Goal: Task Accomplishment & Management: Complete application form

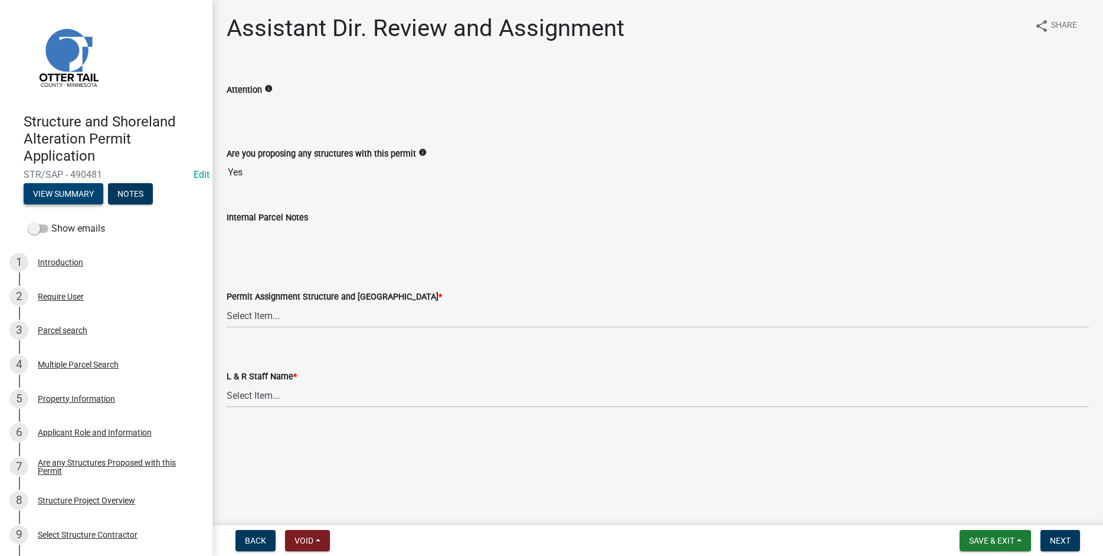
click at [65, 190] on button "View Summary" at bounding box center [64, 193] width 80 height 21
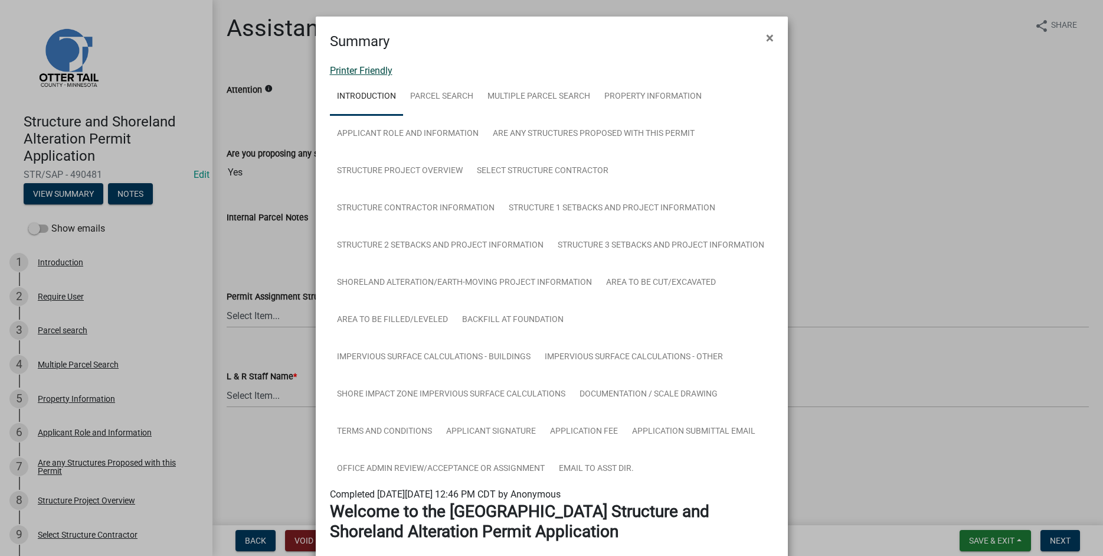
click at [351, 68] on link "Printer Friendly" at bounding box center [361, 70] width 63 height 11
click at [772, 39] on span "×" at bounding box center [770, 38] width 8 height 17
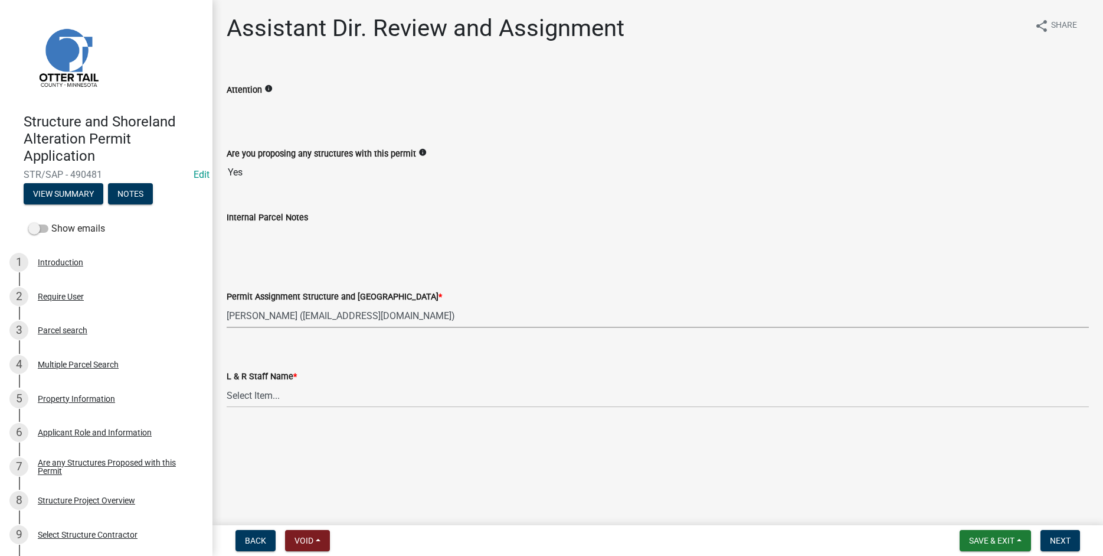
click option "[PERSON_NAME] ([EMAIL_ADDRESS][DOMAIN_NAME])" at bounding box center [0, 0] width 0 height 0
select select "89a5be53-38a7-49db-a5bb-3c2b1b47ac21"
click at [227, 383] on select "Select Item... [PERSON_NAME] [PERSON_NAME] [PERSON_NAME] [PERSON_NAME] [PERSON_…" at bounding box center [658, 395] width 863 height 24
click option "[PERSON_NAME]" at bounding box center [0, 0] width 0 height 0
select select "67745ee8-7159-4960-80f9-a638286b467c"
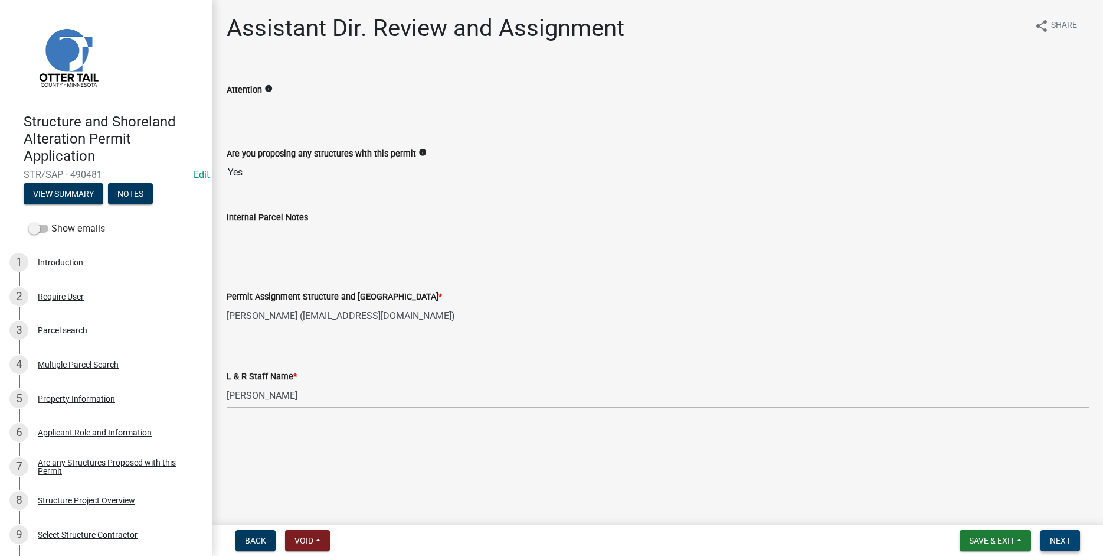
click at [1072, 544] on button "Next" at bounding box center [1061, 540] width 40 height 21
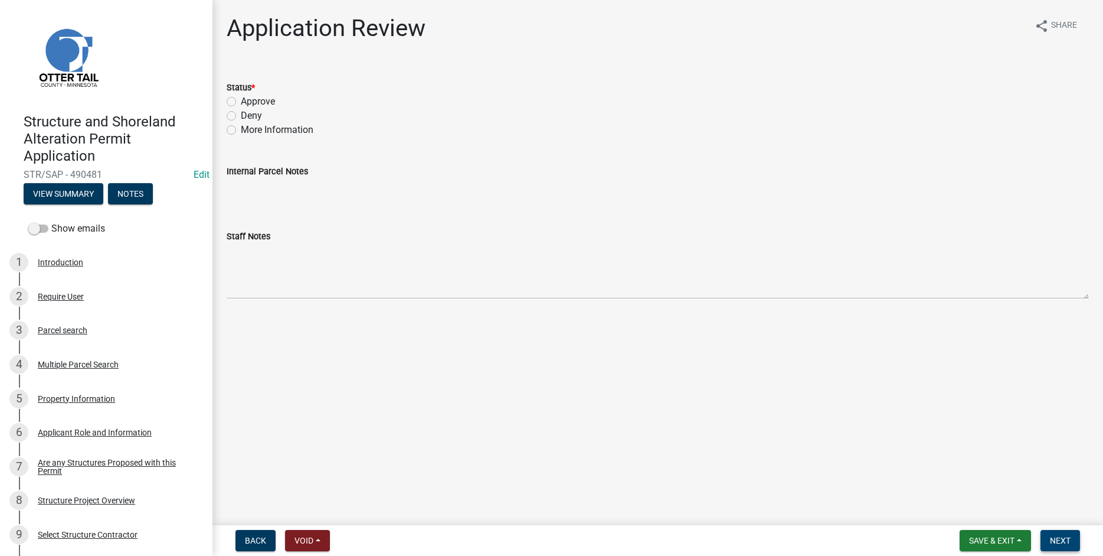
click at [1065, 535] on button "Next" at bounding box center [1061, 540] width 40 height 21
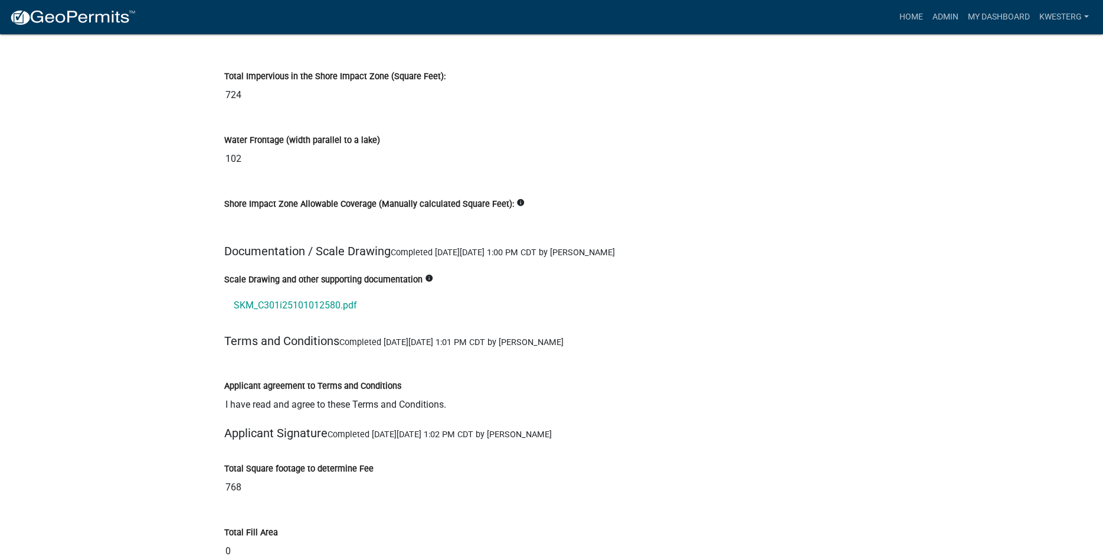
scroll to position [13489, 0]
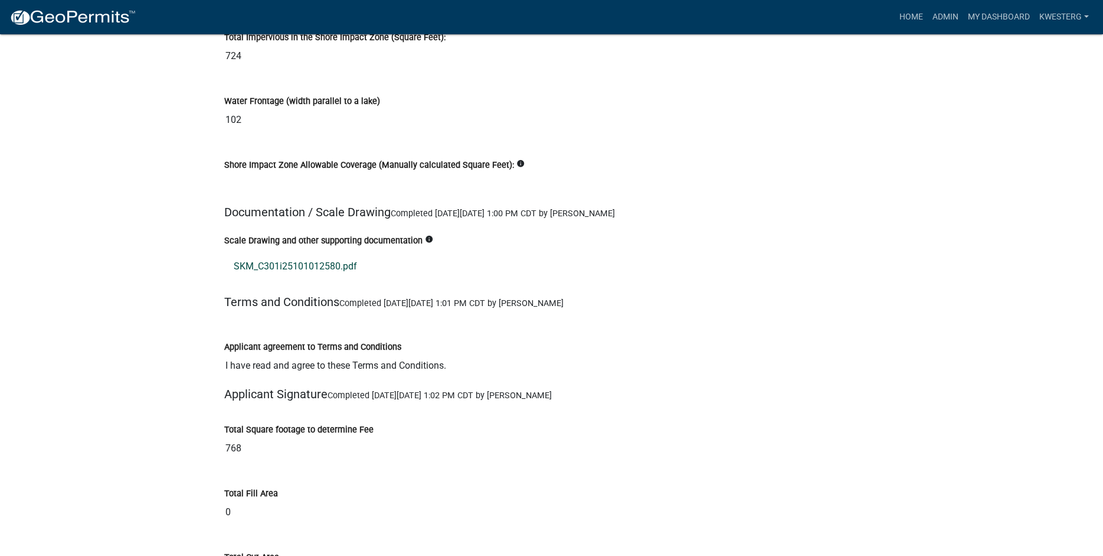
click at [276, 266] on link "SKM_C301i25101012580.pdf" at bounding box center [551, 266] width 655 height 28
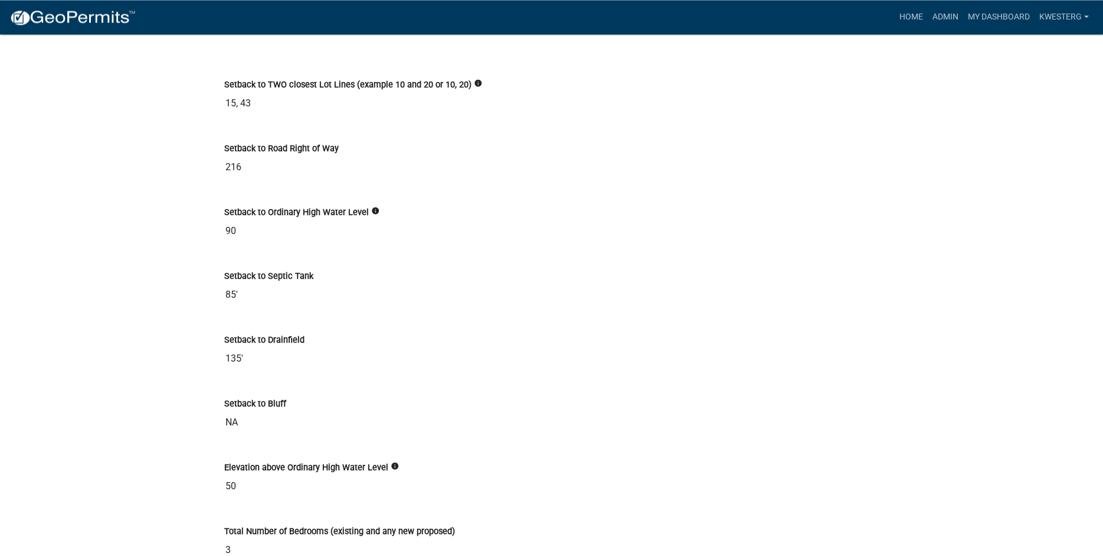
scroll to position [3718, 0]
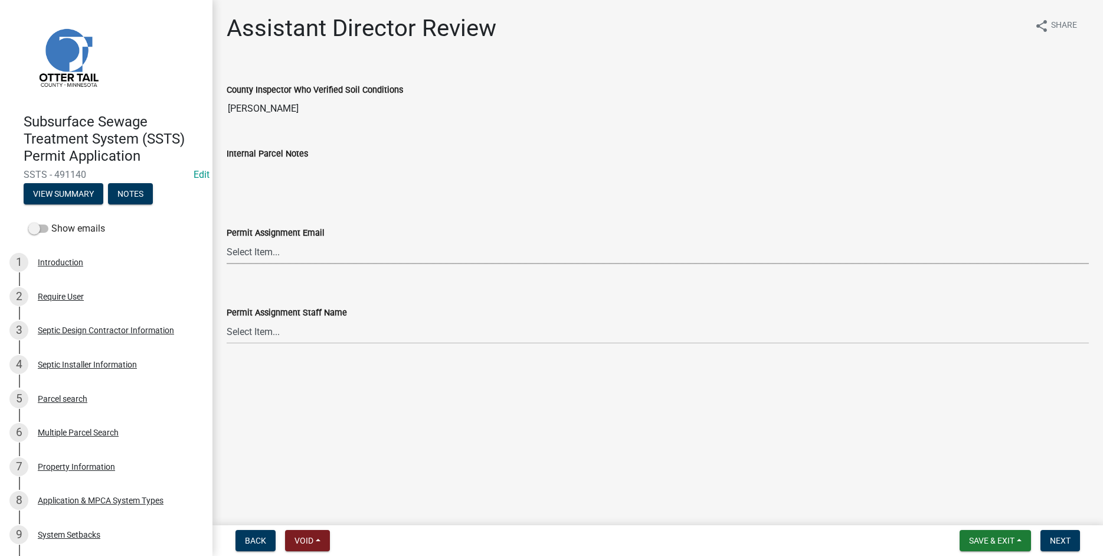
click at [227, 240] on select "Select Item... [PERSON_NAME] ([EMAIL_ADDRESS][DOMAIN_NAME]) [PERSON_NAME] ([EMA…" at bounding box center [658, 252] width 863 height 24
click option "[PERSON_NAME] ([EMAIL_ADDRESS][DOMAIN_NAME])" at bounding box center [0, 0] width 0 height 0
select select "fc504d62-a492-4196-a78d-ce00230c60b4"
click at [227, 319] on select "Select Item... [PERSON_NAME] [PERSON_NAME] [PERSON_NAME] [PERSON_NAME] [PERSON_…" at bounding box center [658, 331] width 863 height 24
click option "[PERSON_NAME]" at bounding box center [0, 0] width 0 height 0
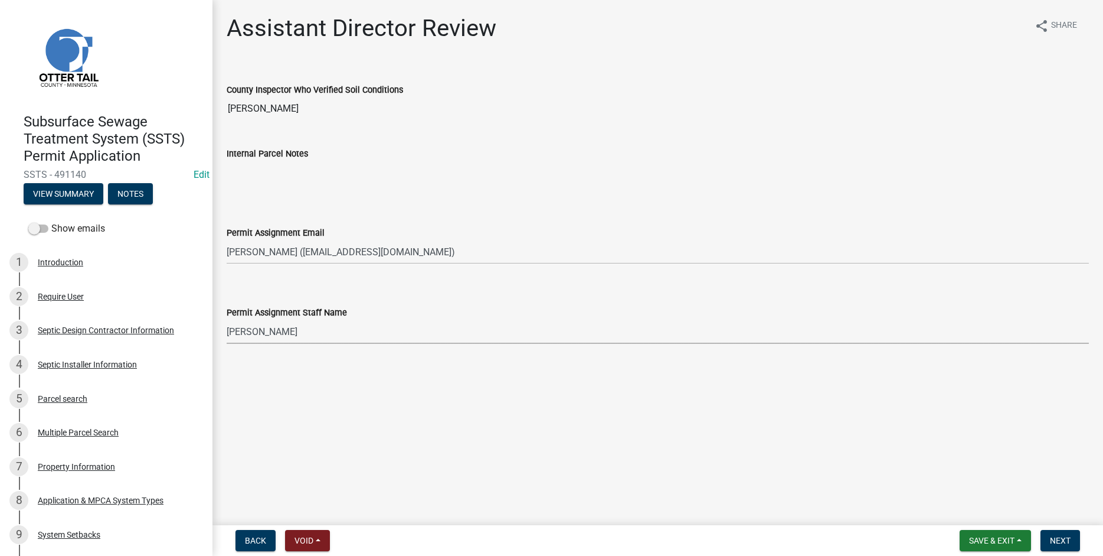
select select "4ffc802c-a91c-4807-8d38-a10afb9862f8"
click at [1060, 538] on span "Next" at bounding box center [1060, 539] width 21 height 9
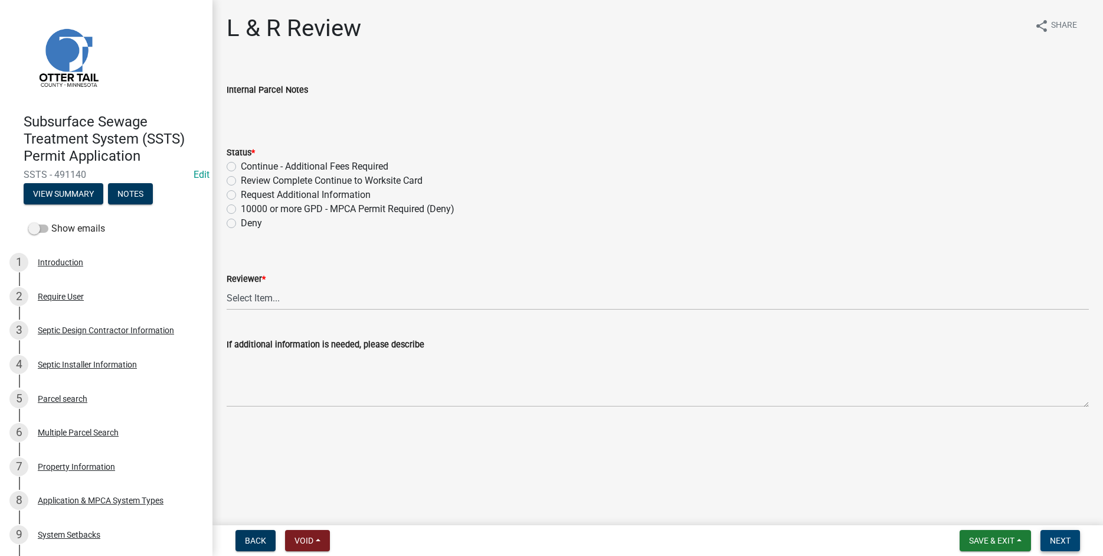
click at [1064, 538] on span "Next" at bounding box center [1060, 539] width 21 height 9
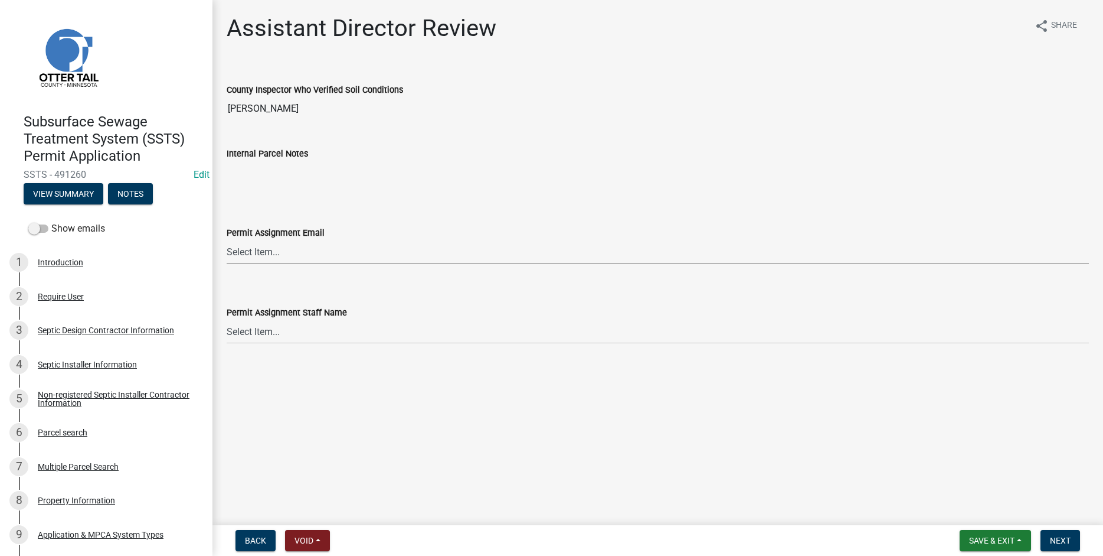
click at [227, 240] on select "Select Item... [PERSON_NAME] ([EMAIL_ADDRESS][DOMAIN_NAME]) [PERSON_NAME] ([EMA…" at bounding box center [658, 252] width 863 height 24
click option "[PERSON_NAME] ([EMAIL_ADDRESS][DOMAIN_NAME])" at bounding box center [0, 0] width 0 height 0
select select "541addf4-52df-4608-91ce-bf29f574816c"
click at [227, 319] on select "Select Item... [PERSON_NAME] [PERSON_NAME] [PERSON_NAME] [PERSON_NAME] [PERSON_…" at bounding box center [658, 331] width 863 height 24
click option "[PERSON_NAME]" at bounding box center [0, 0] width 0 height 0
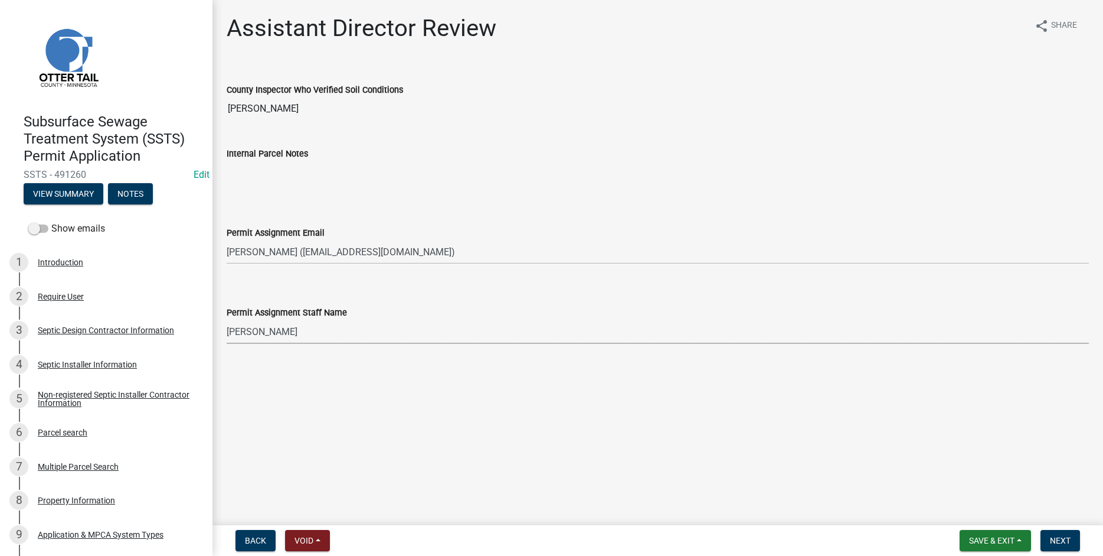
select select "55b171dc-ec57-498b-8d80-4b55e0b91b84"
click at [1059, 538] on span "Next" at bounding box center [1060, 539] width 21 height 9
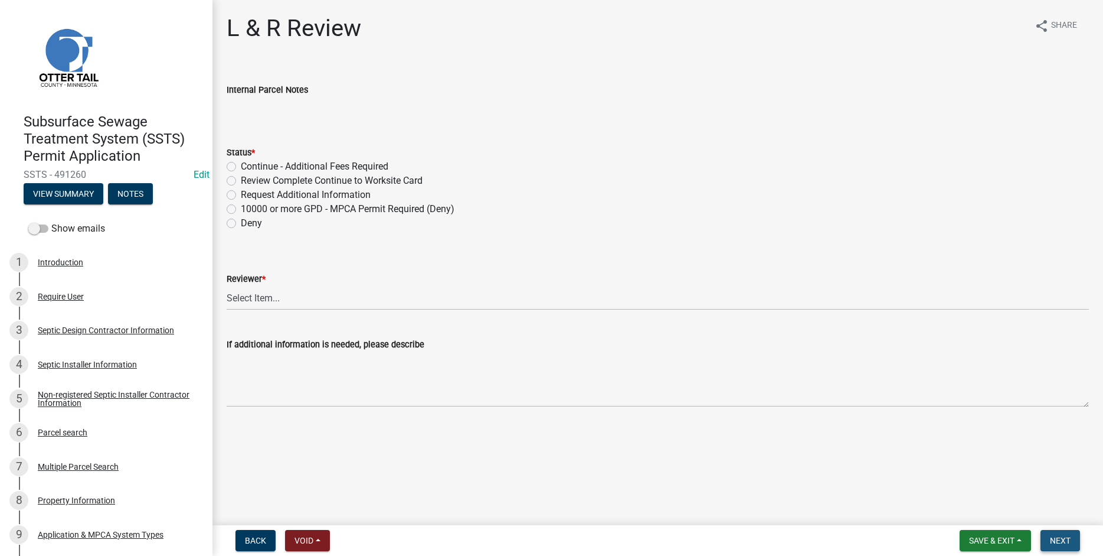
click at [1060, 543] on span "Next" at bounding box center [1060, 539] width 21 height 9
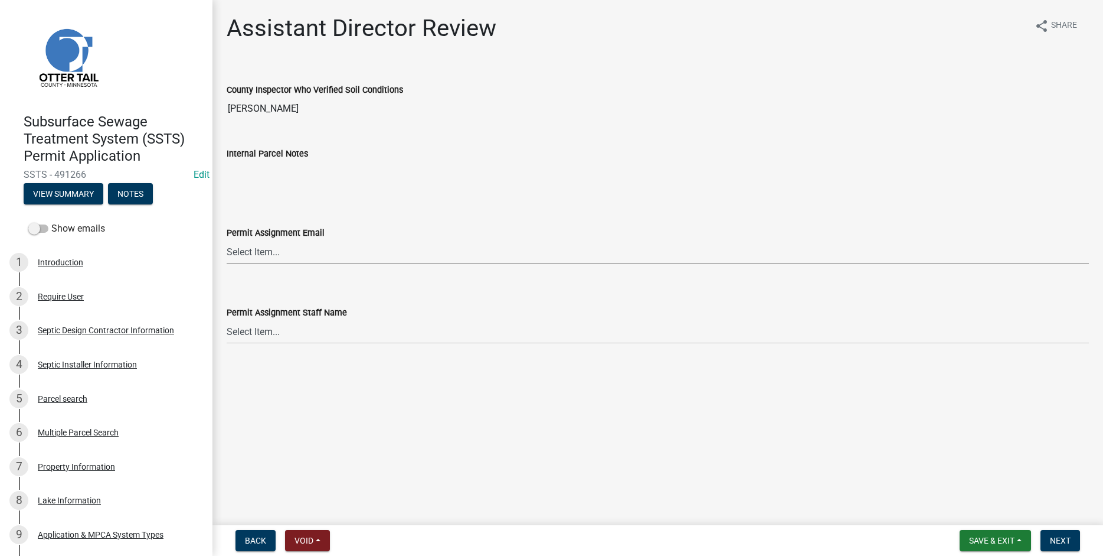
click at [227, 240] on select "Select Item... [PERSON_NAME] ([EMAIL_ADDRESS][DOMAIN_NAME]) [PERSON_NAME] ([EMA…" at bounding box center [658, 252] width 863 height 24
click option "[PERSON_NAME] ([EMAIL_ADDRESS][DOMAIN_NAME])" at bounding box center [0, 0] width 0 height 0
select select "318b8207-6619-4c37-8bd8-783b28c7307f"
click at [227, 319] on select "Select Item... [PERSON_NAME] [PERSON_NAME] [PERSON_NAME] [PERSON_NAME] [PERSON_…" at bounding box center [658, 331] width 863 height 24
click option "[PERSON_NAME]" at bounding box center [0, 0] width 0 height 0
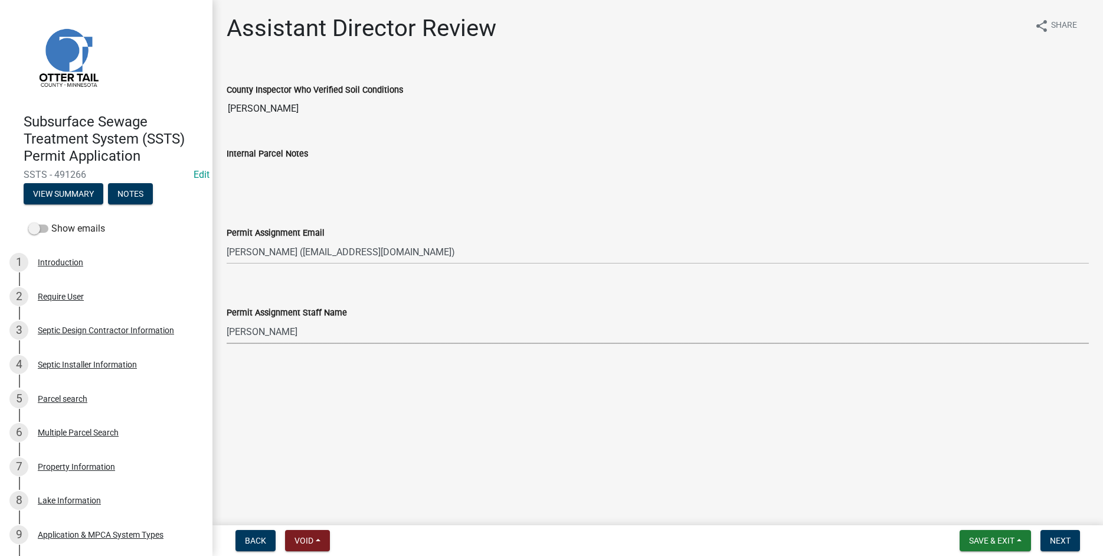
select select "ab2e7446-72a0-49c6-a36a-5181bad2fe68"
click at [1059, 535] on button "Next" at bounding box center [1061, 540] width 40 height 21
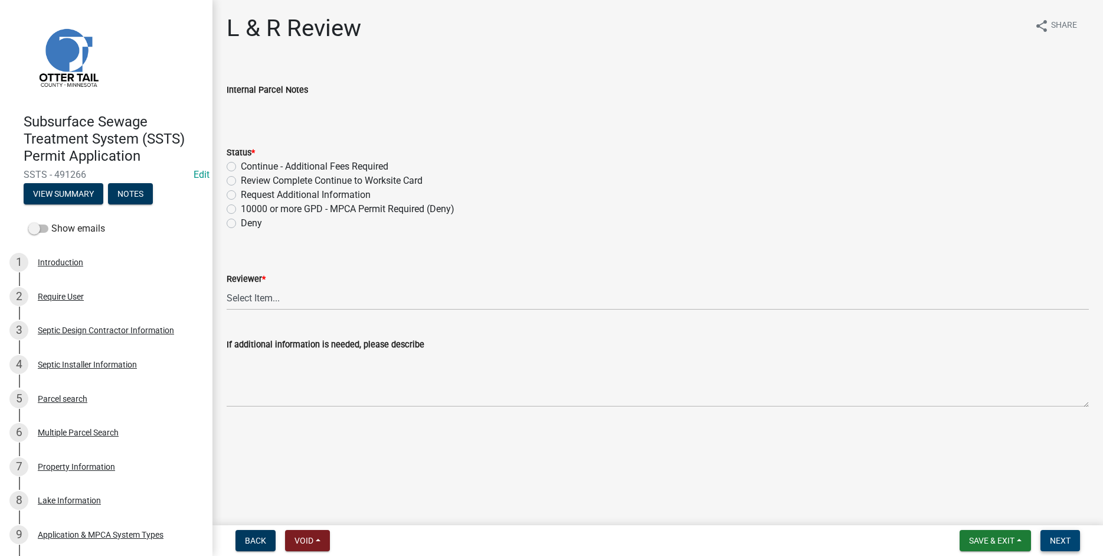
click at [1067, 540] on span "Next" at bounding box center [1060, 539] width 21 height 9
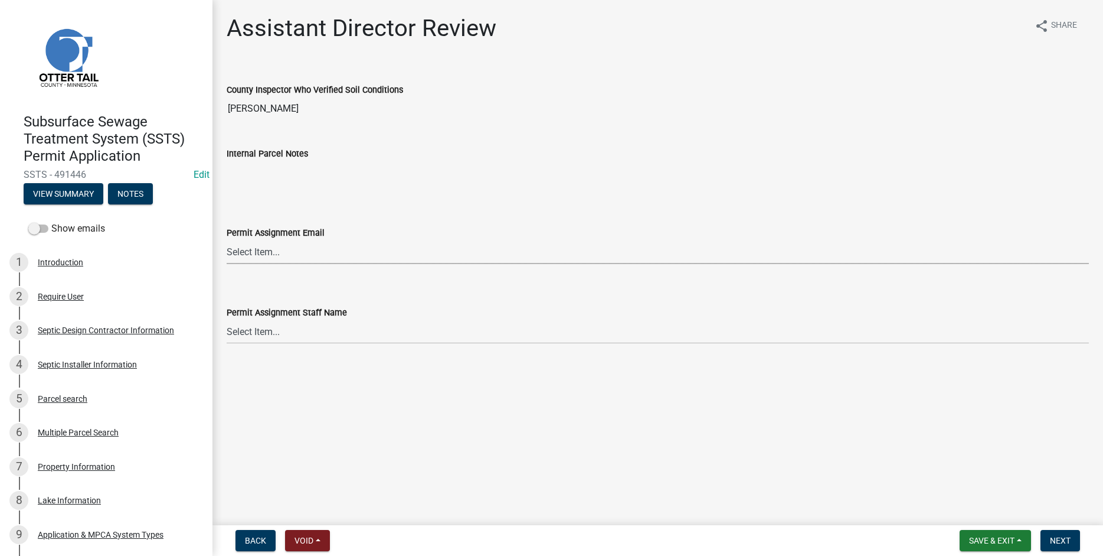
click at [227, 240] on select "Select Item... [PERSON_NAME] ([EMAIL_ADDRESS][DOMAIN_NAME]) [PERSON_NAME] ([EMA…" at bounding box center [658, 252] width 863 height 24
click option "[PERSON_NAME] ([EMAIL_ADDRESS][DOMAIN_NAME])" at bounding box center [0, 0] width 0 height 0
select select "fc504d62-a492-4196-a78d-ce00230c60b4"
click at [227, 319] on select "Select Item... [PERSON_NAME] [PERSON_NAME] [PERSON_NAME] [PERSON_NAME] [PERSON_…" at bounding box center [658, 331] width 863 height 24
click option "[PERSON_NAME]" at bounding box center [0, 0] width 0 height 0
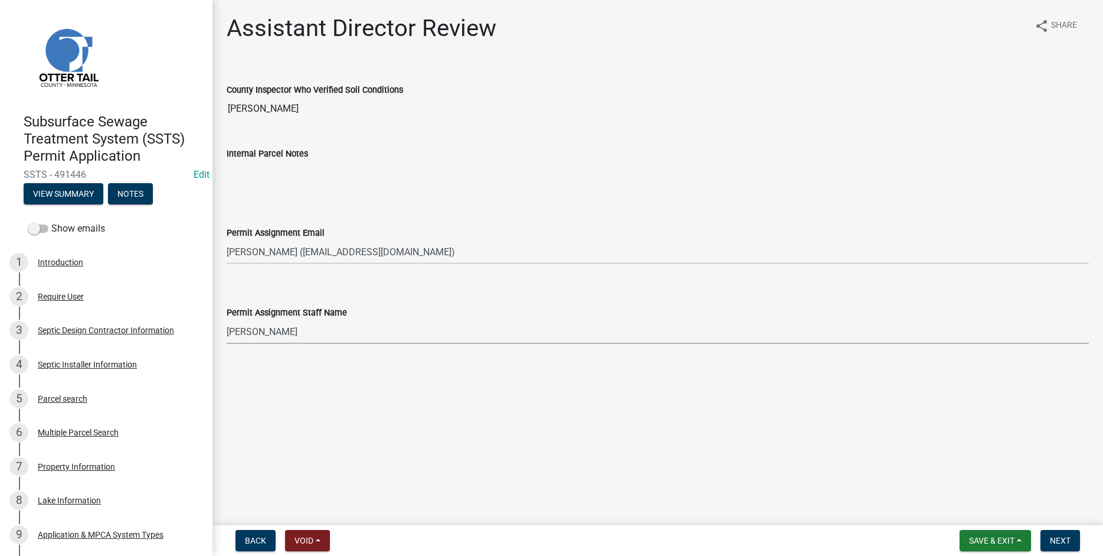
select select "4ffc802c-a91c-4807-8d38-a10afb9862f8"
click at [1057, 543] on span "Next" at bounding box center [1060, 539] width 21 height 9
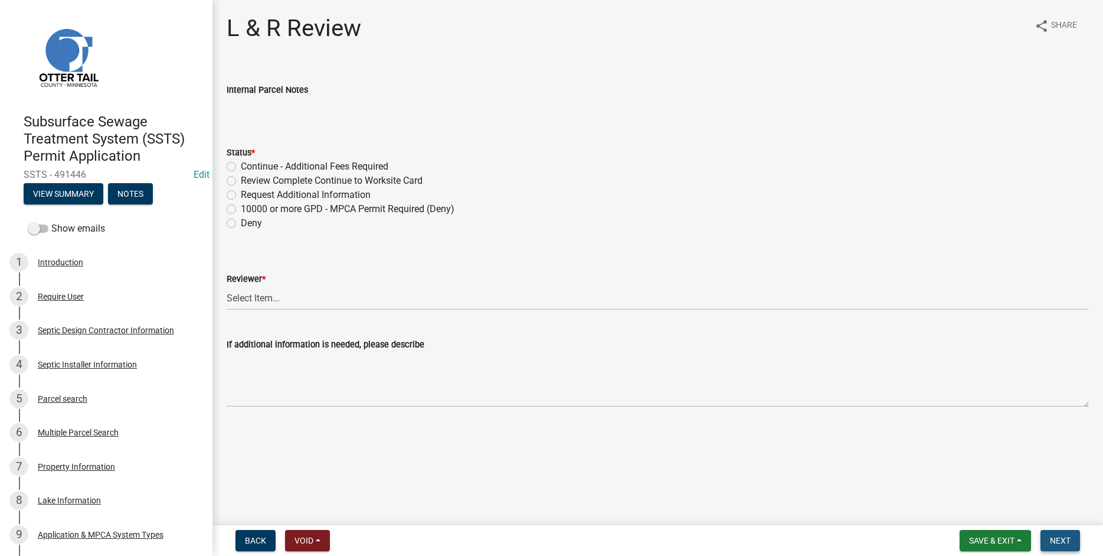
click at [1066, 544] on span "Next" at bounding box center [1060, 539] width 21 height 9
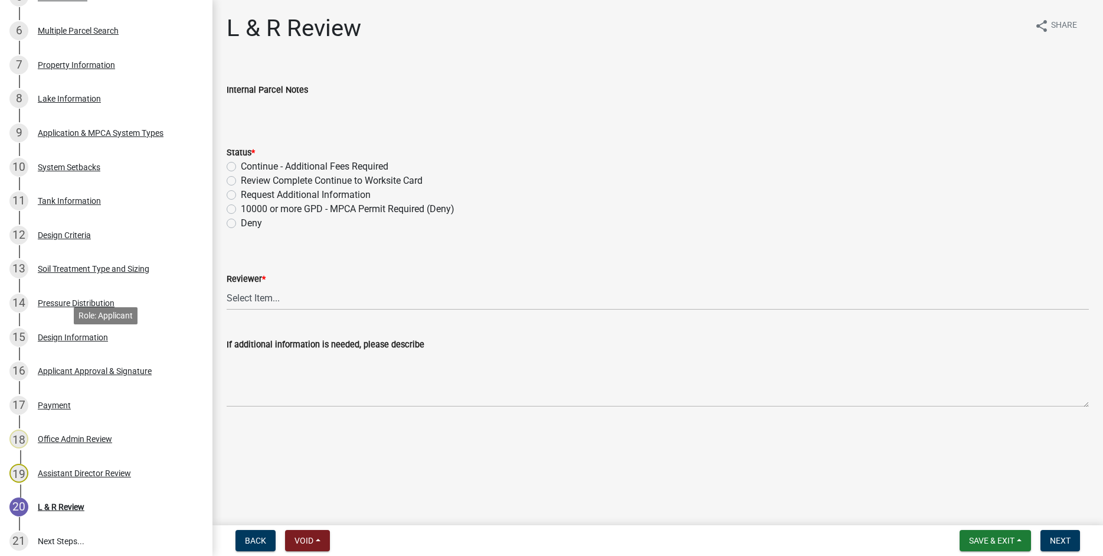
scroll to position [407, 0]
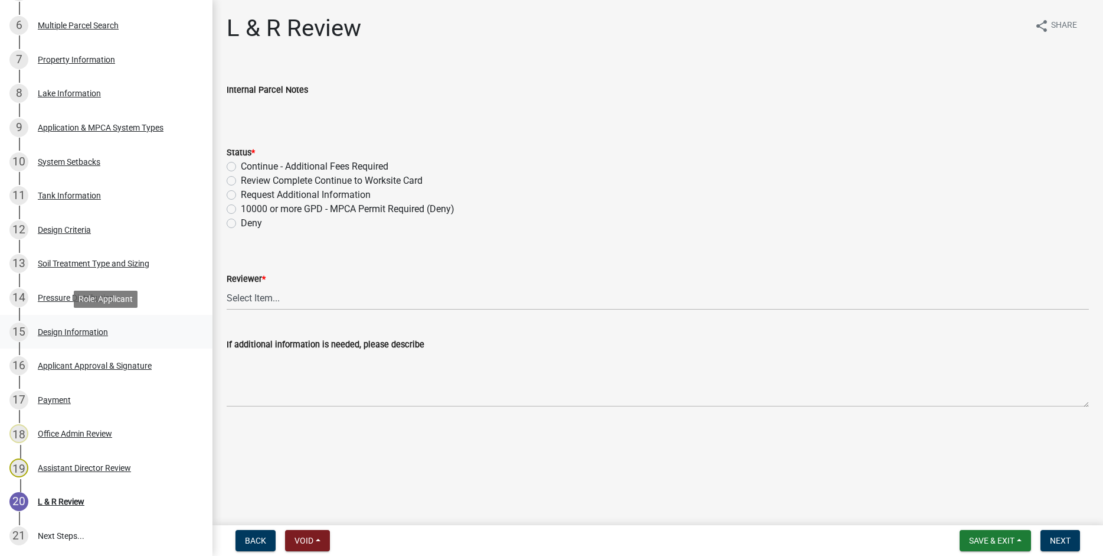
click at [61, 330] on div "Design Information" at bounding box center [73, 332] width 70 height 8
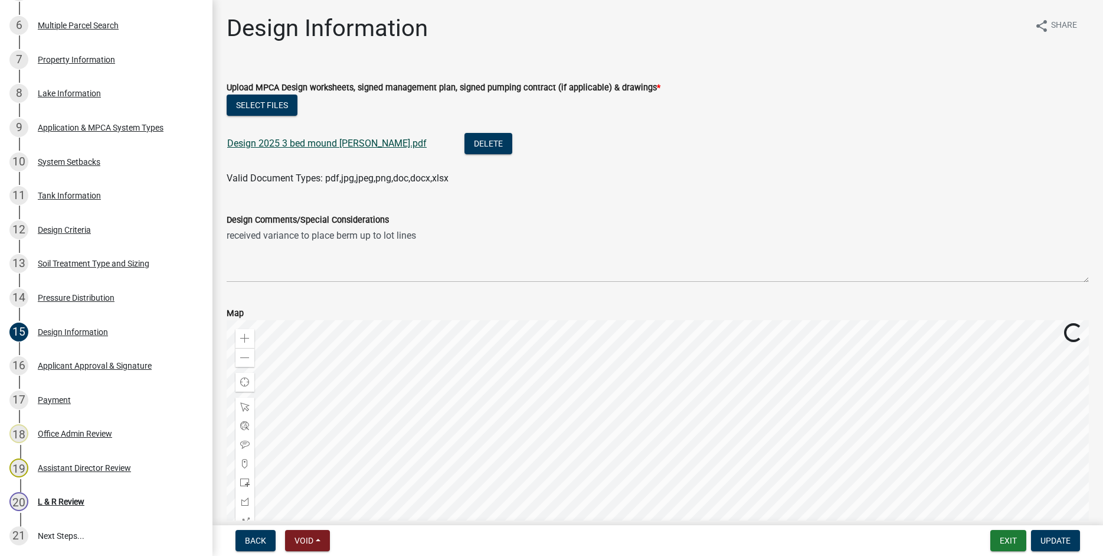
click at [268, 145] on link "Design 2025 3 bed mound Benser.pdf" at bounding box center [327, 143] width 200 height 11
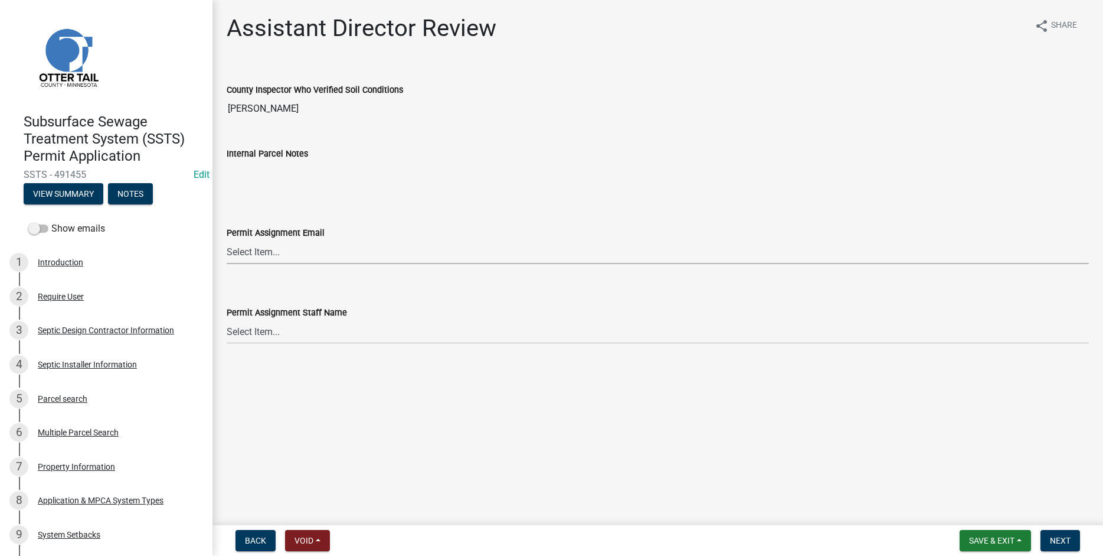
click at [227, 240] on select "Select Item... [PERSON_NAME] ([EMAIL_ADDRESS][DOMAIN_NAME]) [PERSON_NAME] ([EMA…" at bounding box center [658, 252] width 863 height 24
click option "Andrea Perales (aperales@ottertailcounty.gov)" at bounding box center [0, 0] width 0 height 0
select select "fc504d62-a492-4196-a78d-ce00230c60b4"
click at [227, 319] on select "Select Item... [PERSON_NAME] [PERSON_NAME] [PERSON_NAME] [PERSON_NAME] [PERSON_…" at bounding box center [658, 331] width 863 height 24
click option "[PERSON_NAME]" at bounding box center [0, 0] width 0 height 0
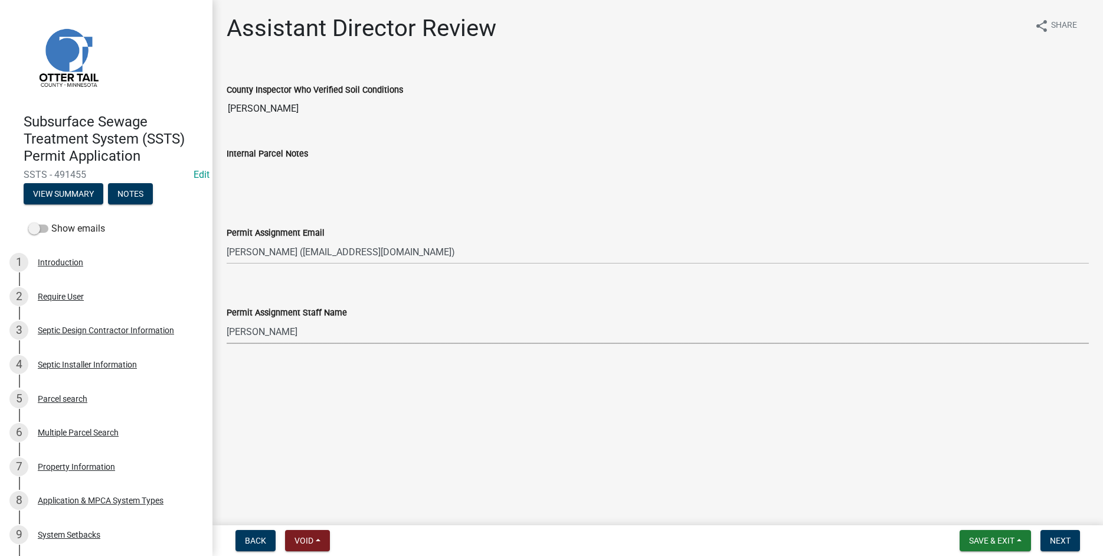
select select "4ffc802c-a91c-4807-8d38-a10afb9862f8"
click at [1064, 541] on span "Next" at bounding box center [1060, 539] width 21 height 9
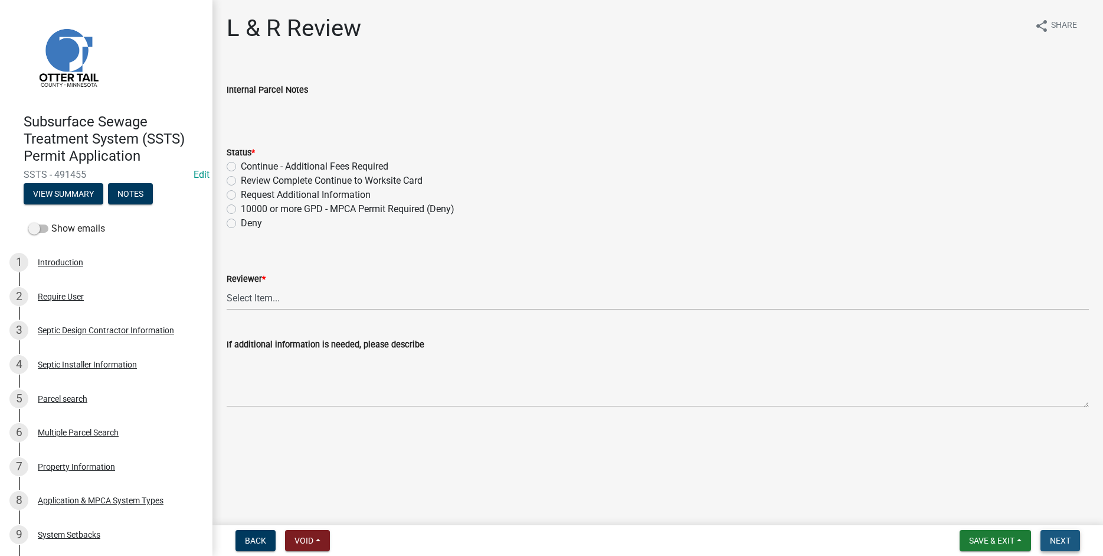
drag, startPoint x: 1061, startPoint y: 541, endPoint x: 680, endPoint y: 175, distance: 527.8
click at [1060, 538] on span "Next" at bounding box center [1060, 539] width 21 height 9
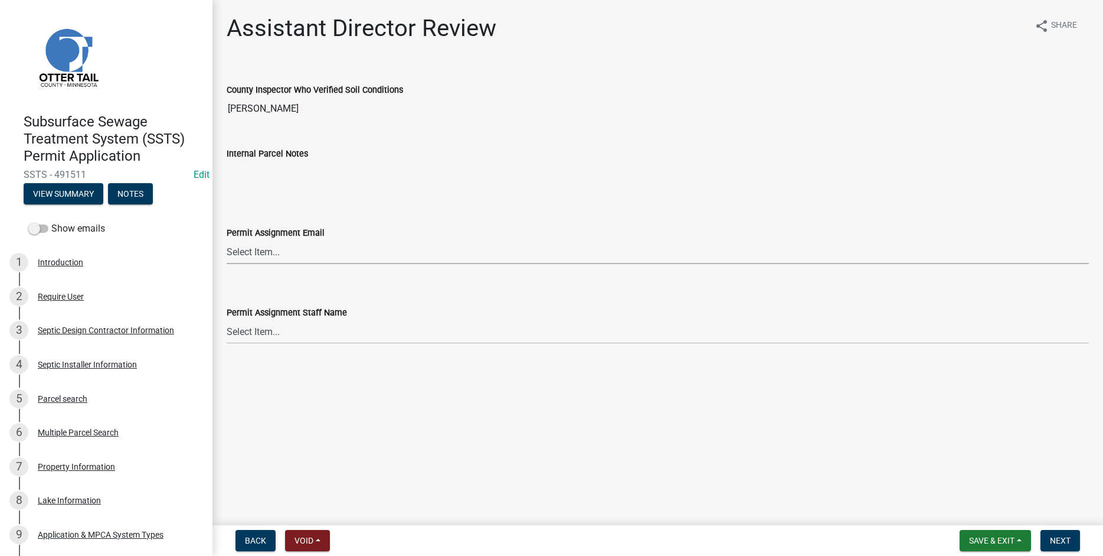
click at [227, 240] on select "Select Item... [PERSON_NAME] ([EMAIL_ADDRESS][DOMAIN_NAME]) [PERSON_NAME] ([EMA…" at bounding box center [658, 252] width 863 height 24
click option "[PERSON_NAME] ([EMAIL_ADDRESS][DOMAIN_NAME])" at bounding box center [0, 0] width 0 height 0
select select "541addf4-52df-4608-91ce-bf29f574816c"
click at [227, 319] on select "Select Item... [PERSON_NAME] [PERSON_NAME] [PERSON_NAME] [PERSON_NAME] [PERSON_…" at bounding box center [658, 331] width 863 height 24
click option "[PERSON_NAME]" at bounding box center [0, 0] width 0 height 0
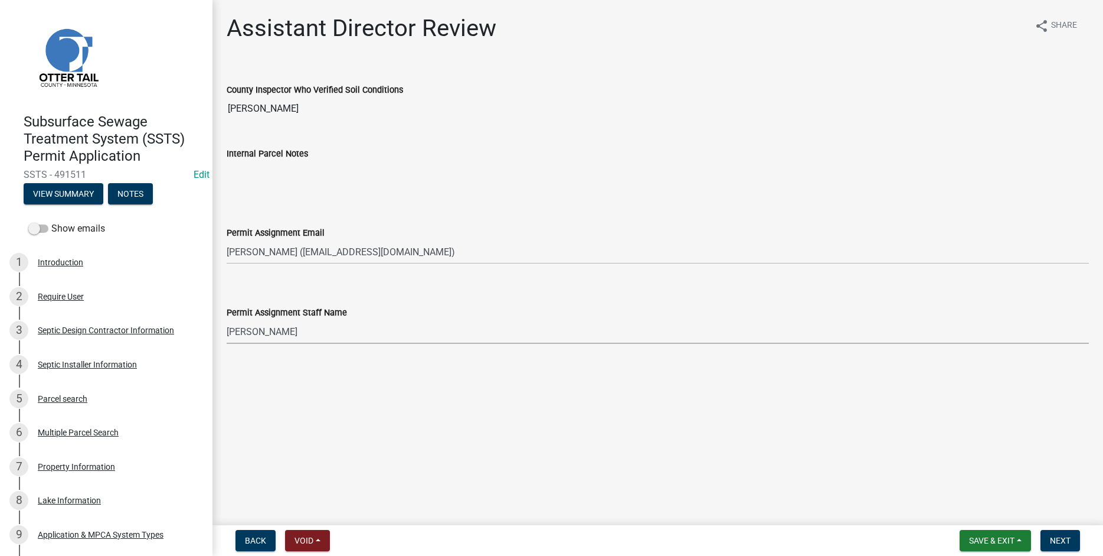
select select "55b171dc-ec57-498b-8d80-4b55e0b91b84"
click at [1060, 540] on span "Next" at bounding box center [1060, 539] width 21 height 9
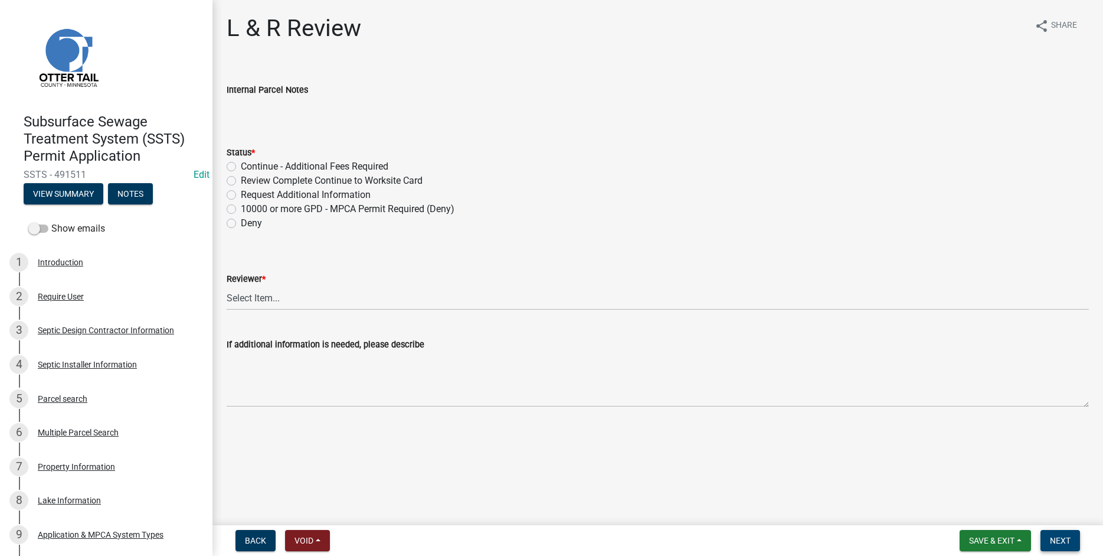
click at [1065, 541] on span "Next" at bounding box center [1060, 539] width 21 height 9
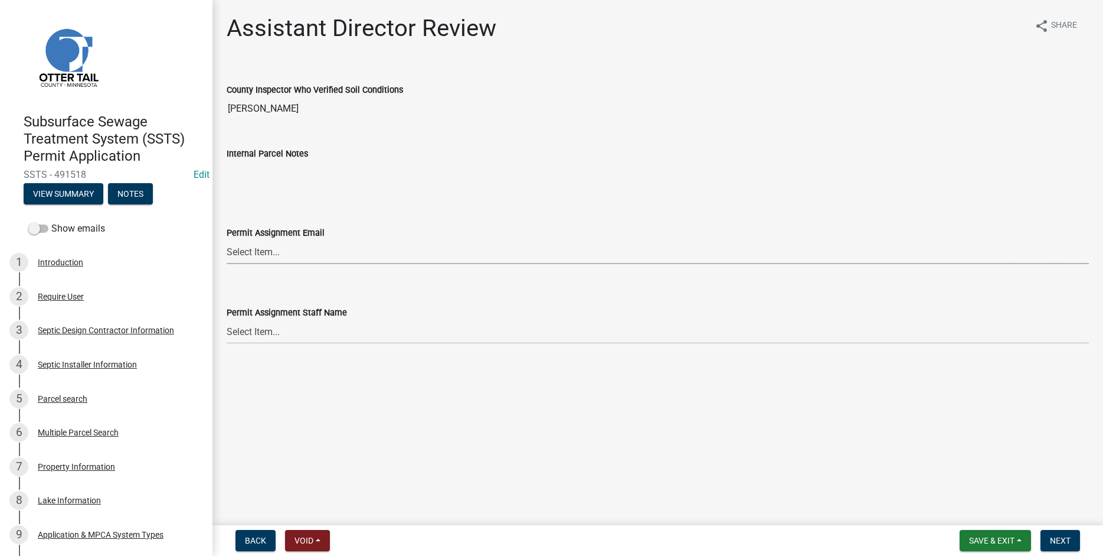
click at [227, 240] on select "Select Item... [PERSON_NAME] ([EMAIL_ADDRESS][DOMAIN_NAME]) [PERSON_NAME] ([EMA…" at bounding box center [658, 252] width 863 height 24
click option "Andrea Perales (aperales@ottertailcounty.gov)" at bounding box center [0, 0] width 0 height 0
select select "fc504d62-a492-4196-a78d-ce00230c60b4"
click at [227, 319] on select "Select Item... [PERSON_NAME] [PERSON_NAME] [PERSON_NAME] [PERSON_NAME] [PERSON_…" at bounding box center [658, 331] width 863 height 24
click option "[PERSON_NAME]" at bounding box center [0, 0] width 0 height 0
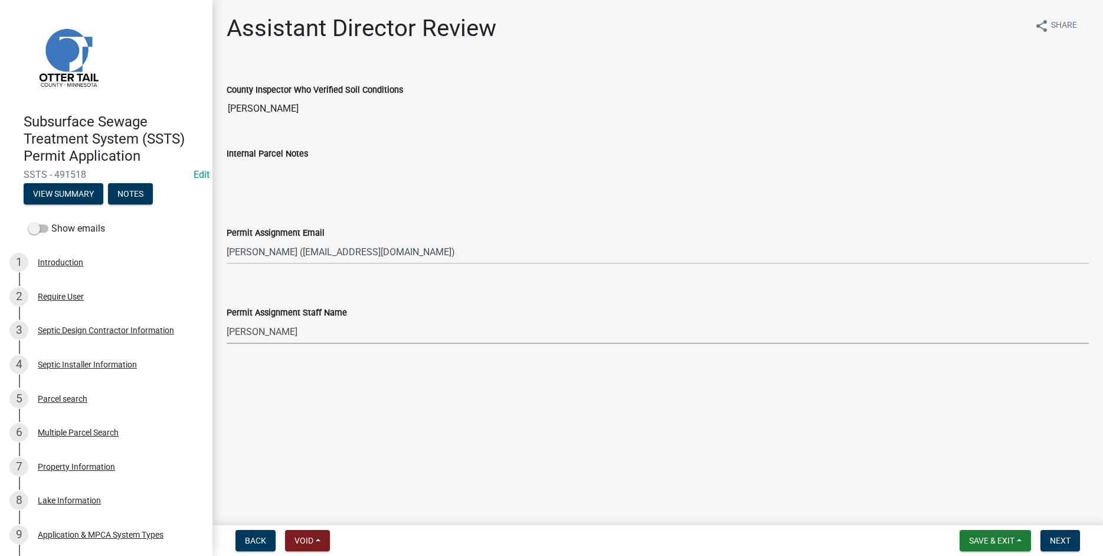
select select "4ffc802c-a91c-4807-8d38-a10afb9862f8"
click at [1056, 536] on span "Next" at bounding box center [1060, 539] width 21 height 9
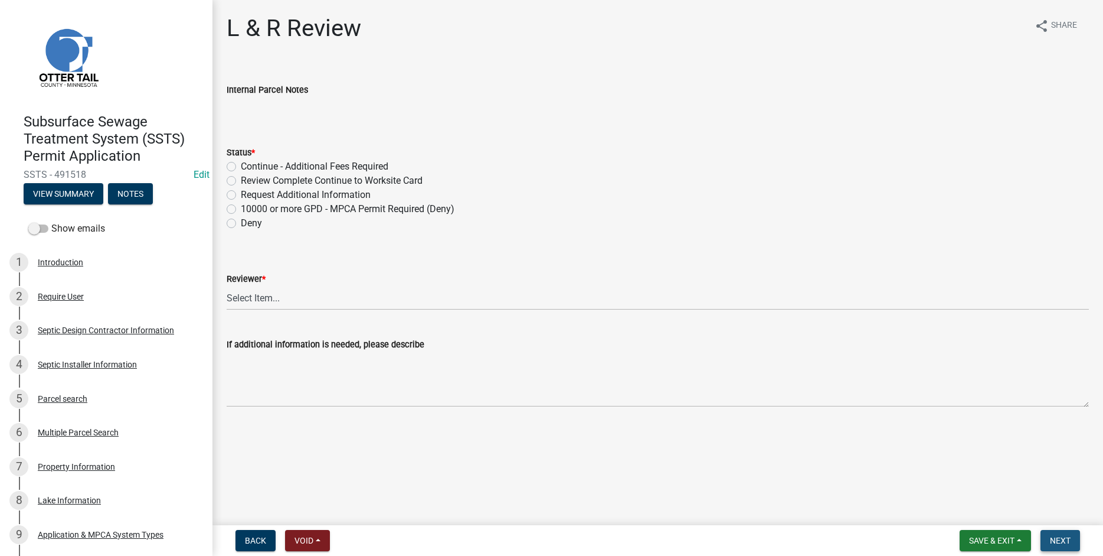
click at [1063, 538] on span "Next" at bounding box center [1060, 539] width 21 height 9
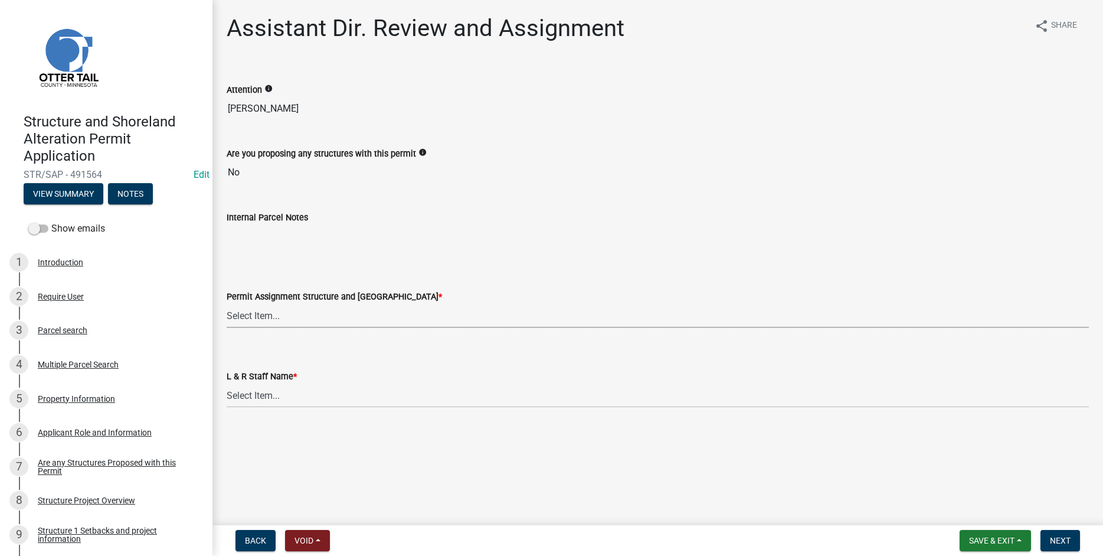
click at [227, 303] on select "Select Item... [PERSON_NAME] ([EMAIL_ADDRESS][DOMAIN_NAME]) [PERSON_NAME] ([EMA…" at bounding box center [658, 315] width 863 height 24
click option "[PERSON_NAME] ([EMAIL_ADDRESS][DOMAIN_NAME])" at bounding box center [0, 0] width 0 height 0
select select "989828fc-18e1-4803-8552-4d2c3470160b"
click at [227, 383] on select "Select Item... [PERSON_NAME] [PERSON_NAME] [PERSON_NAME] [PERSON_NAME] [PERSON_…" at bounding box center [658, 395] width 863 height 24
click option "[PERSON_NAME]" at bounding box center [0, 0] width 0 height 0
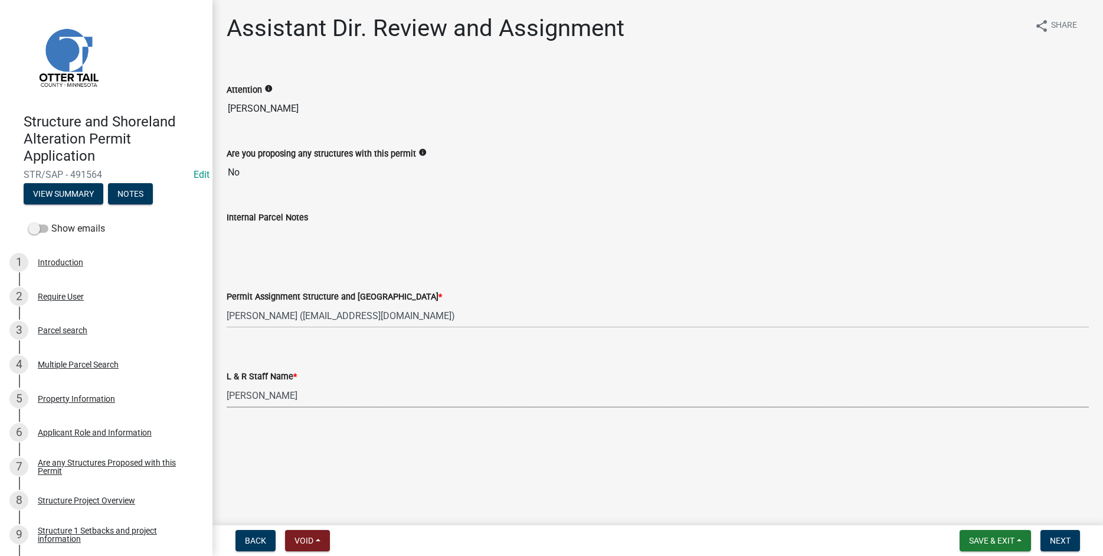
select select "f66be788-4dd6-459d-a9ec-6d83f4dfb709"
click at [1063, 540] on span "Next" at bounding box center [1060, 539] width 21 height 9
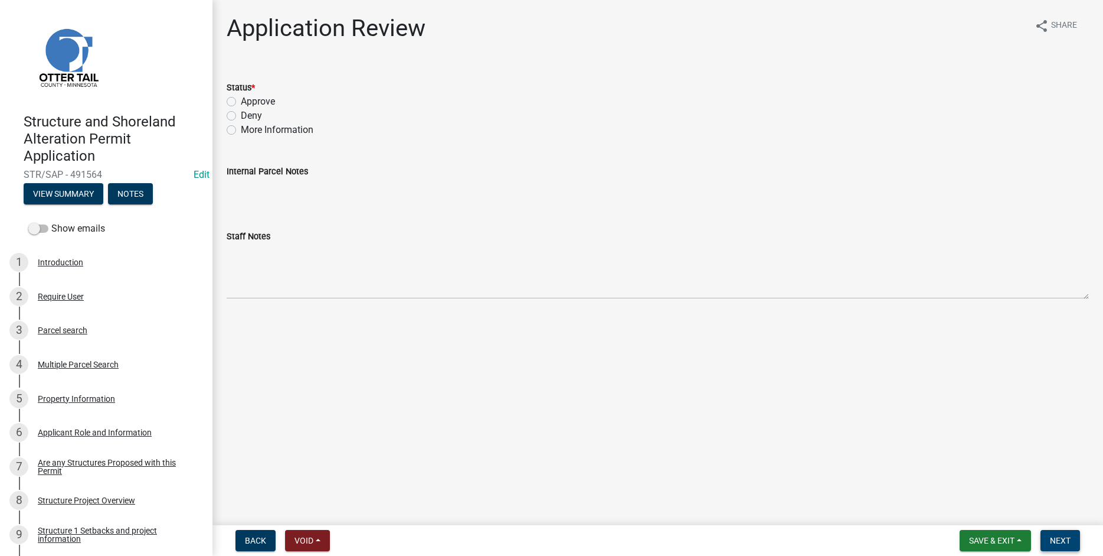
click at [1056, 542] on span "Next" at bounding box center [1060, 539] width 21 height 9
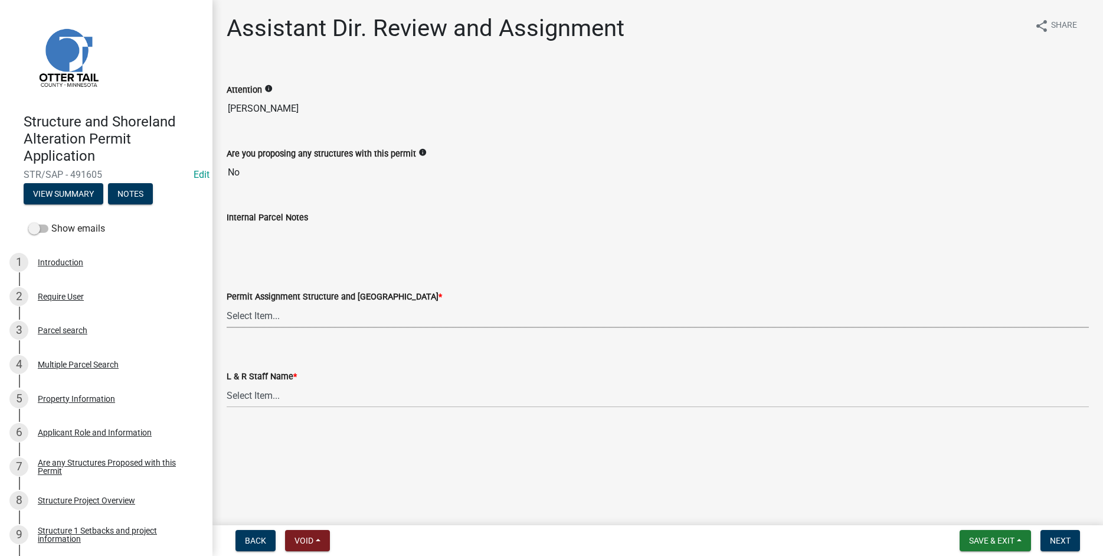
click at [227, 303] on select "Select Item... [PERSON_NAME] ([EMAIL_ADDRESS][DOMAIN_NAME]) [PERSON_NAME] ([EMA…" at bounding box center [658, 315] width 863 height 24
click option "[PERSON_NAME] ([EMAIL_ADDRESS][DOMAIN_NAME])" at bounding box center [0, 0] width 0 height 0
select select "989828fc-18e1-4803-8552-4d2c3470160b"
click at [227, 383] on select "Select Item... [PERSON_NAME] [PERSON_NAME] [PERSON_NAME] [PERSON_NAME] [PERSON_…" at bounding box center [658, 395] width 863 height 24
click option "[PERSON_NAME]" at bounding box center [0, 0] width 0 height 0
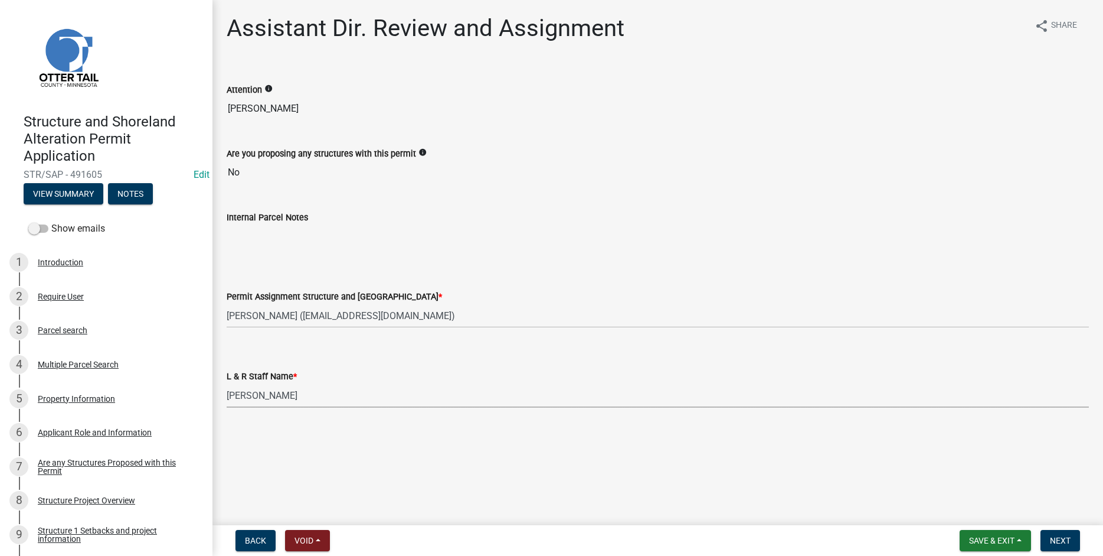
select select "f66be788-4dd6-459d-a9ec-6d83f4dfb709"
click at [1059, 540] on span "Next" at bounding box center [1060, 539] width 21 height 9
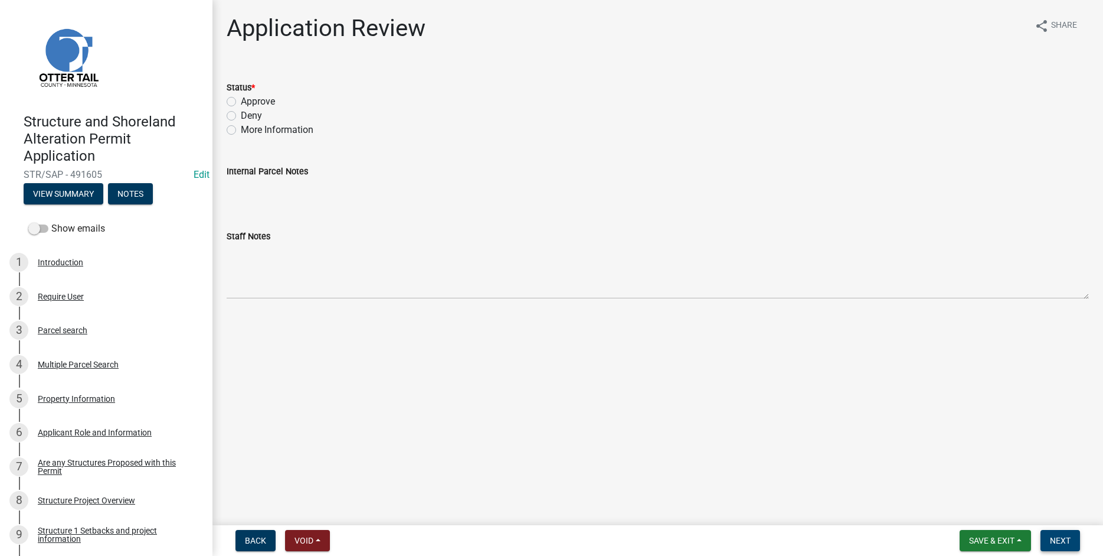
click at [1056, 534] on button "Next" at bounding box center [1061, 540] width 40 height 21
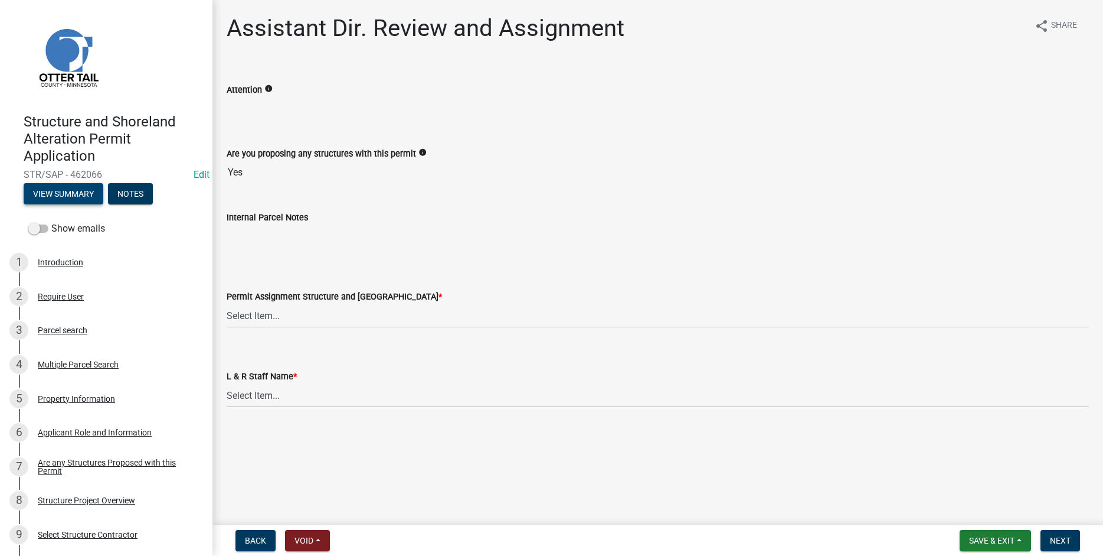
click at [68, 194] on button "View Summary" at bounding box center [64, 193] width 80 height 21
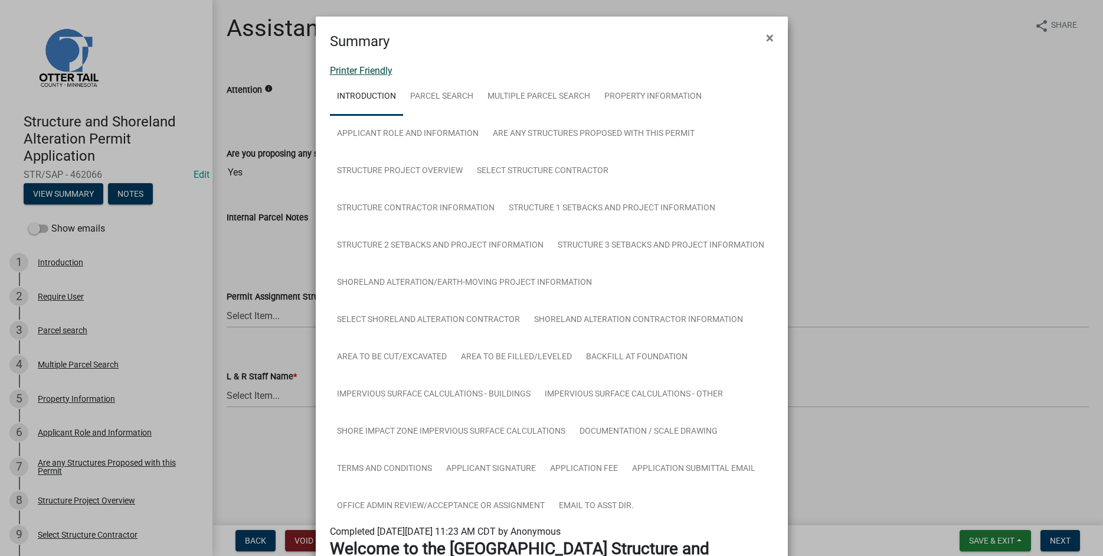
click at [353, 72] on link "Printer Friendly" at bounding box center [361, 70] width 63 height 11
click at [772, 37] on span "×" at bounding box center [770, 38] width 8 height 17
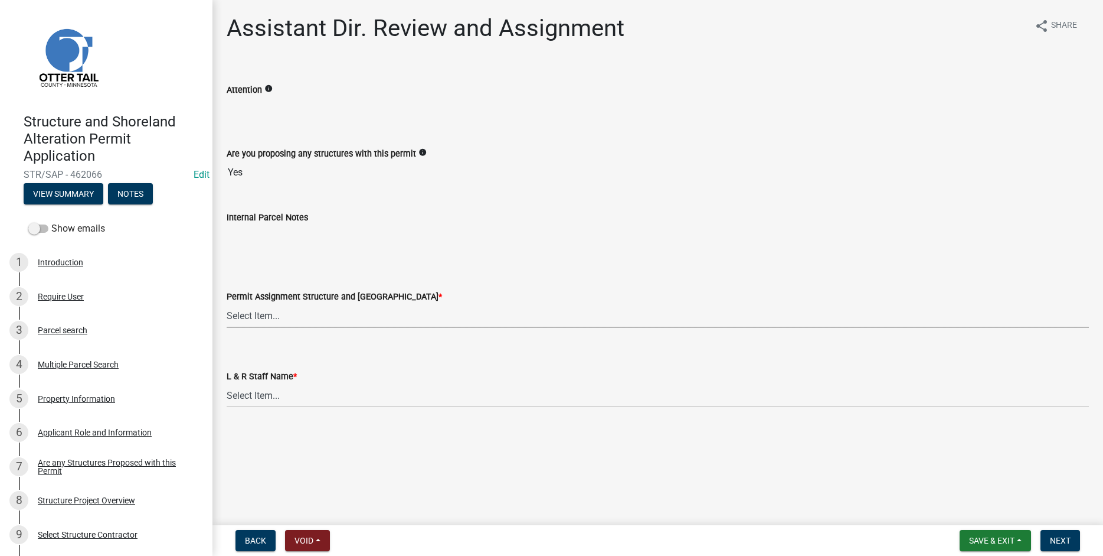
click at [227, 303] on select "Select Item... [PERSON_NAME] ([EMAIL_ADDRESS][DOMAIN_NAME]) [PERSON_NAME] ([EMA…" at bounding box center [658, 315] width 863 height 24
click option "[PERSON_NAME] ([EMAIL_ADDRESS][DOMAIN_NAME])" at bounding box center [0, 0] width 0 height 0
select select "46a67eee-2c7d-4579-9973-15a8b9f9d8c4"
click at [227, 383] on select "Select Item... [PERSON_NAME] [PERSON_NAME] [PERSON_NAME] [PERSON_NAME] [PERSON_…" at bounding box center [658, 395] width 863 height 24
click option "[PERSON_NAME]" at bounding box center [0, 0] width 0 height 0
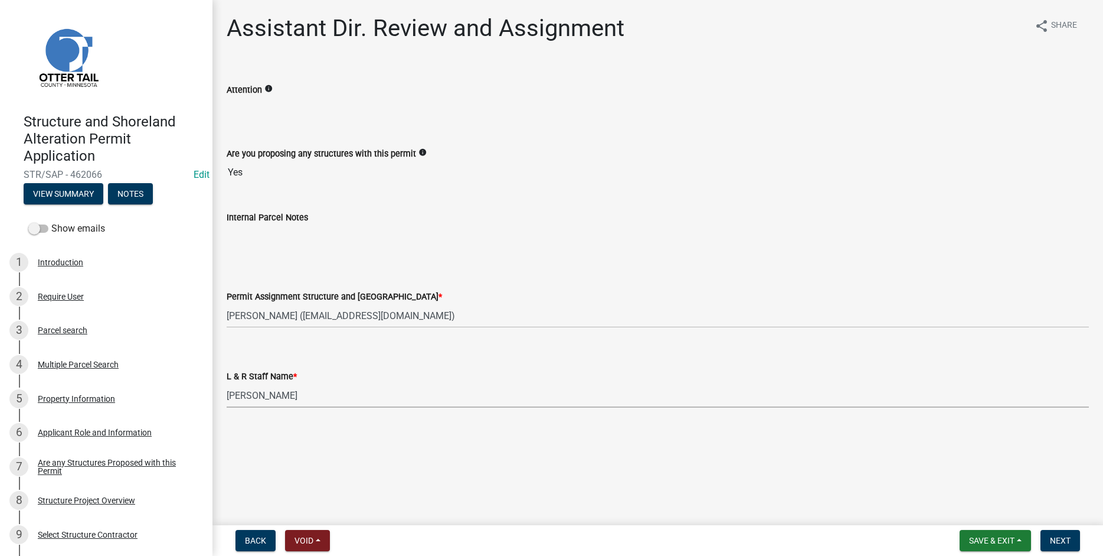
select select "f6a741f6-6d10-4601-9562-2e8ce244b7e0"
click at [1071, 543] on span "Next" at bounding box center [1060, 539] width 21 height 9
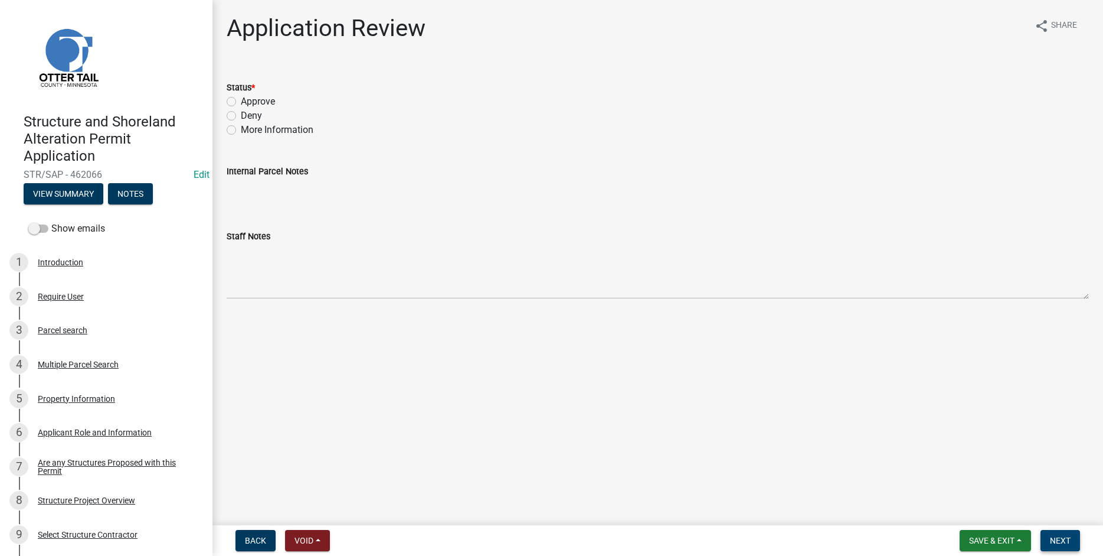
click at [1063, 538] on span "Next" at bounding box center [1060, 539] width 21 height 9
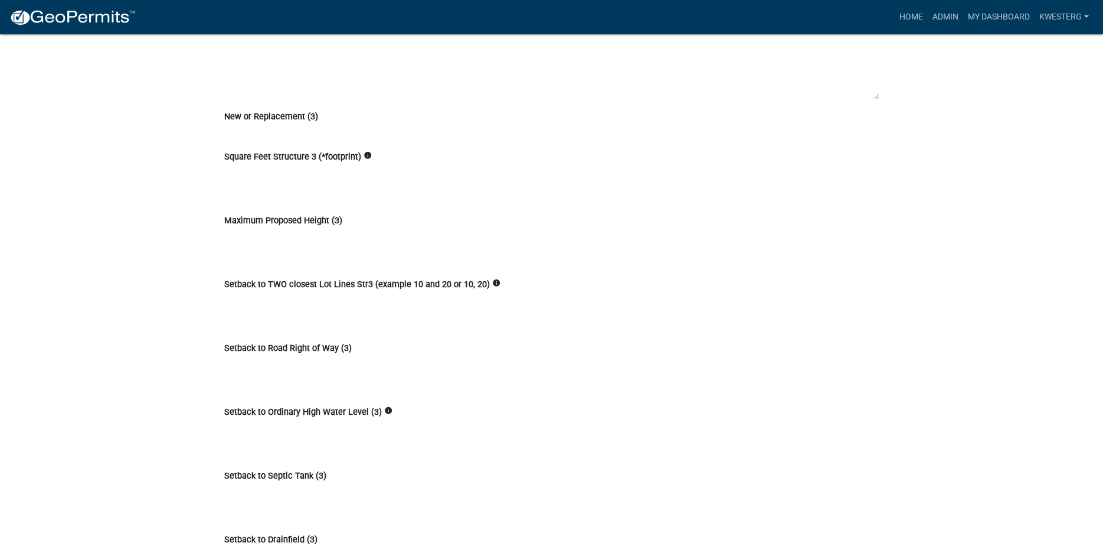
scroll to position [5871, 0]
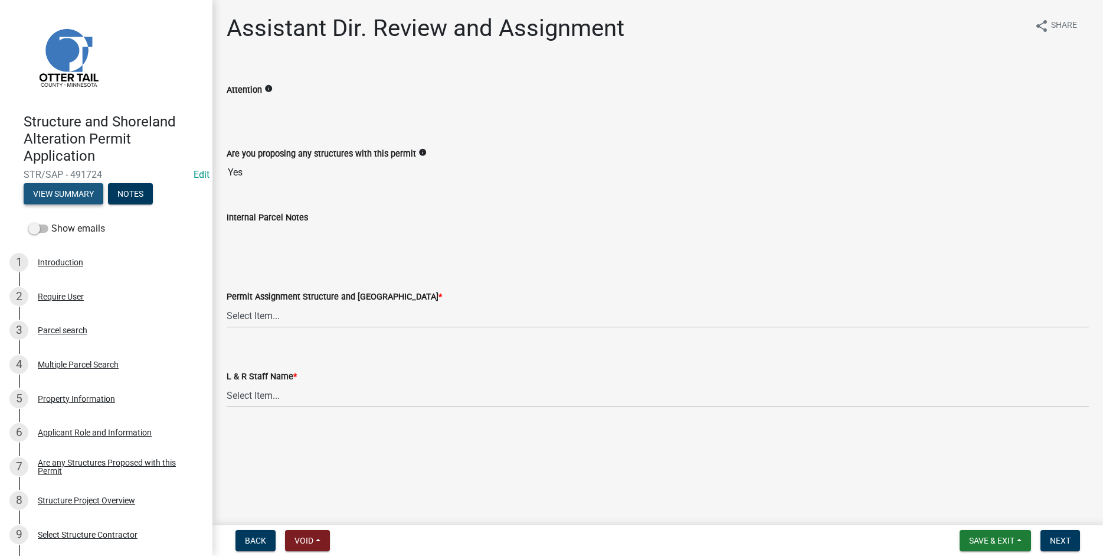
click at [62, 192] on button "View Summary" at bounding box center [64, 193] width 80 height 21
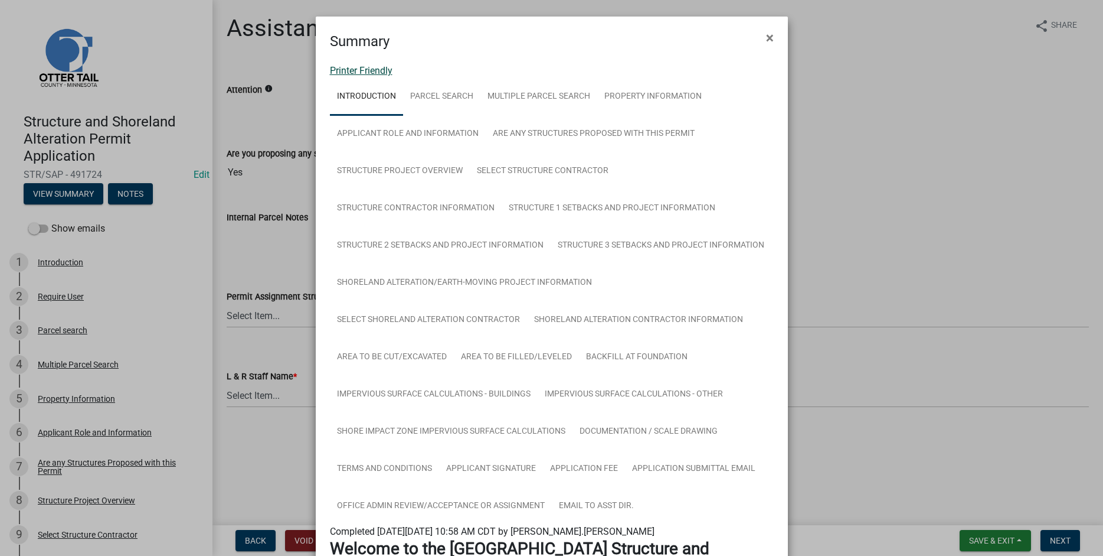
click at [352, 71] on link "Printer Friendly" at bounding box center [361, 70] width 63 height 11
click at [770, 39] on span "×" at bounding box center [770, 38] width 8 height 17
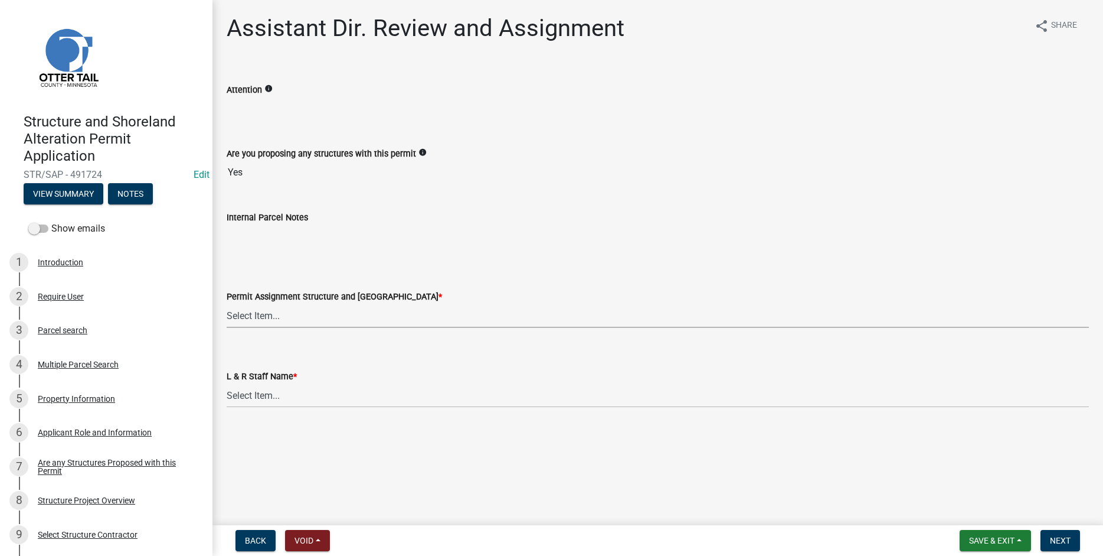
click at [227, 303] on select "Select Item... [PERSON_NAME] ([EMAIL_ADDRESS][DOMAIN_NAME]) [PERSON_NAME] ([EMA…" at bounding box center [658, 315] width 863 height 24
click option "[PERSON_NAME] ([EMAIL_ADDRESS][DOMAIN_NAME])" at bounding box center [0, 0] width 0 height 0
select select "541addf4-52df-4608-91ce-bf29f574816c"
click at [227, 383] on select "Select Item... [PERSON_NAME] [PERSON_NAME] [PERSON_NAME] [PERSON_NAME] [PERSON_…" at bounding box center [658, 395] width 863 height 24
click option "[PERSON_NAME]" at bounding box center [0, 0] width 0 height 0
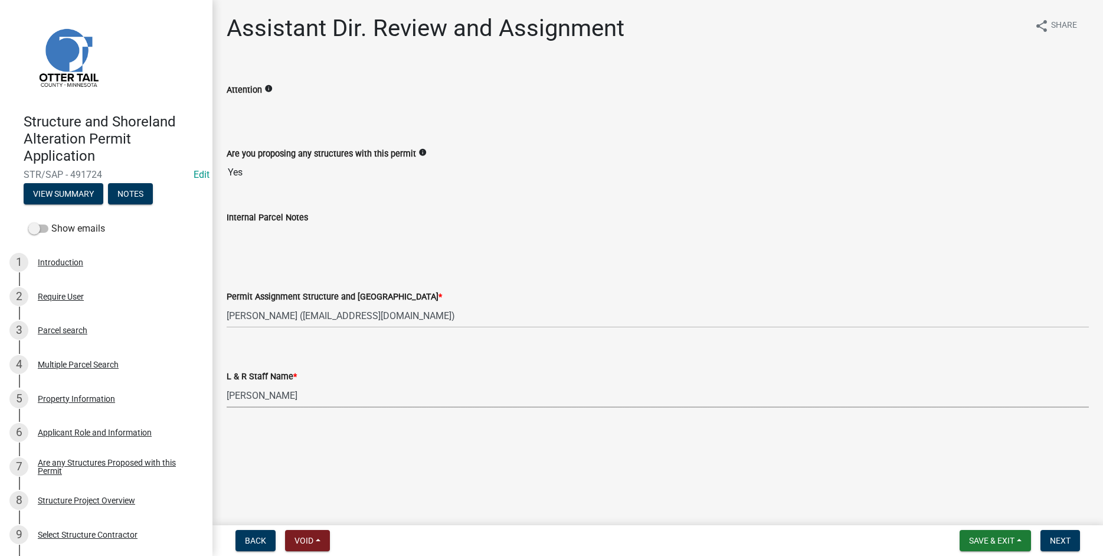
select select "55b171dc-ec57-498b-8d80-4b55e0b91b84"
click at [1062, 543] on span "Next" at bounding box center [1060, 539] width 21 height 9
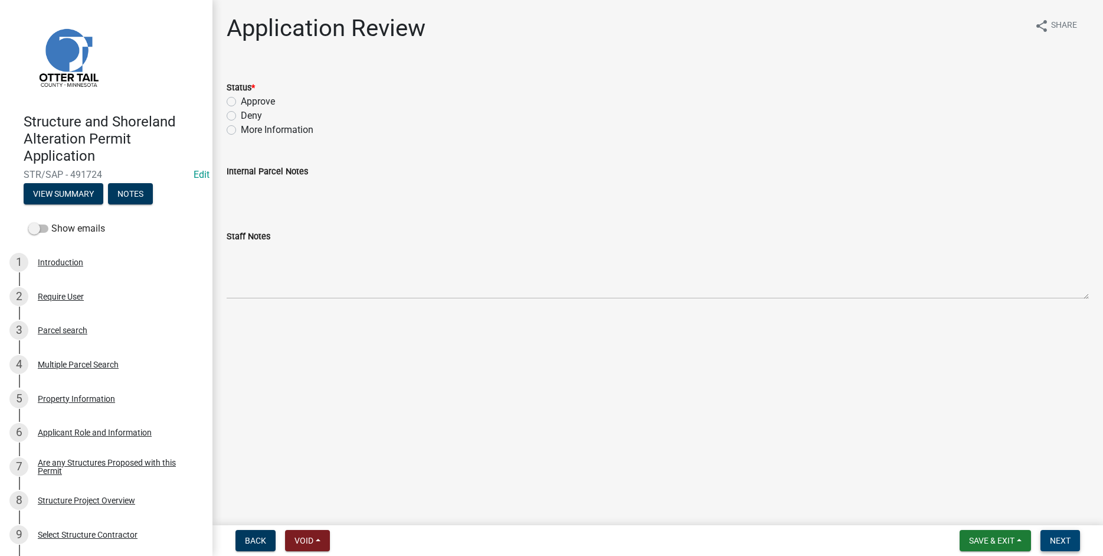
click at [1061, 537] on span "Next" at bounding box center [1060, 539] width 21 height 9
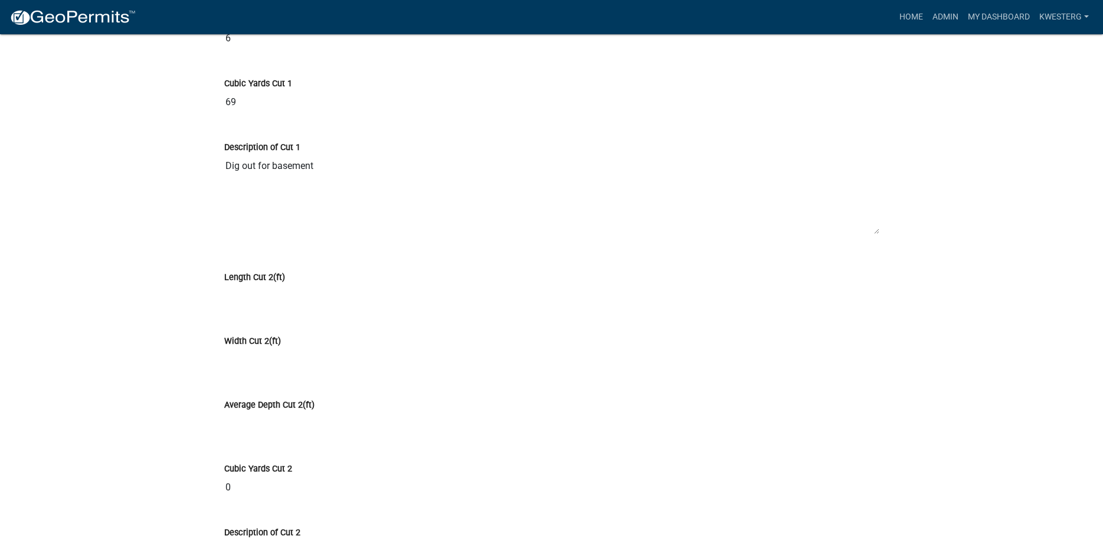
scroll to position [7121, 0]
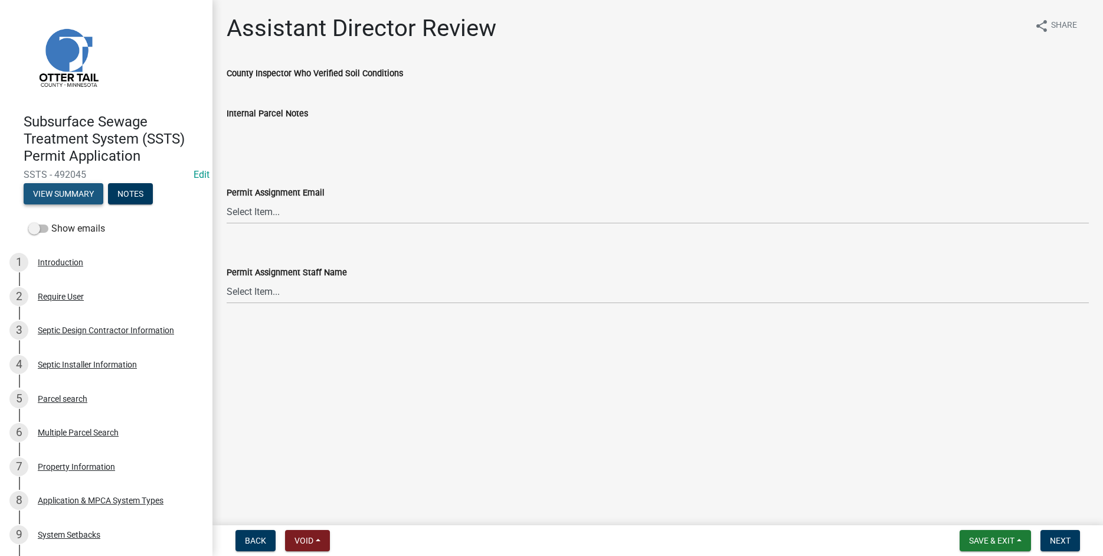
click at [51, 195] on button "View Summary" at bounding box center [64, 193] width 80 height 21
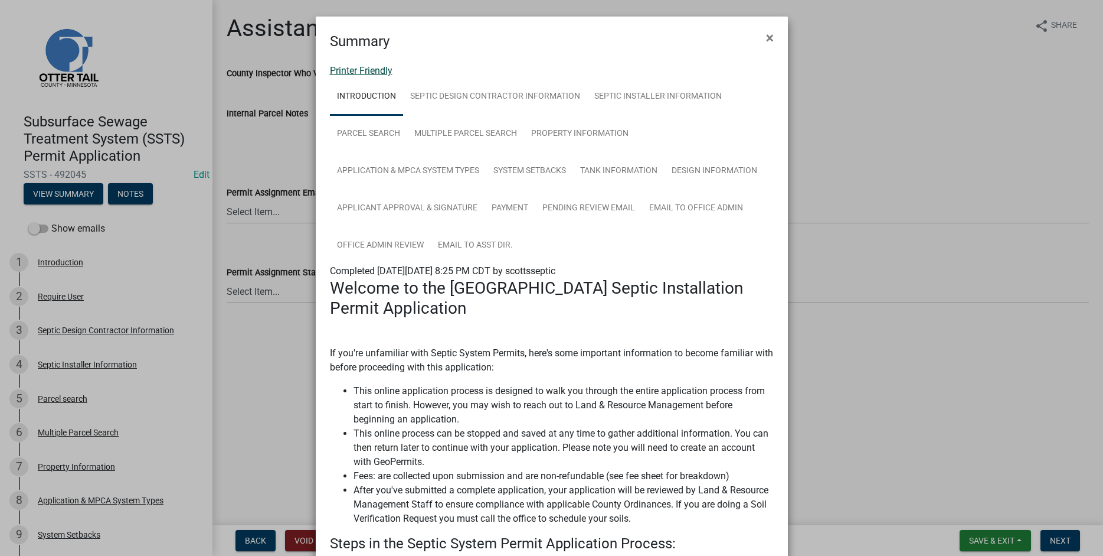
click at [350, 70] on link "Printer Friendly" at bounding box center [361, 70] width 63 height 11
click at [637, 96] on link "Septic Installer Information" at bounding box center [658, 97] width 142 height 38
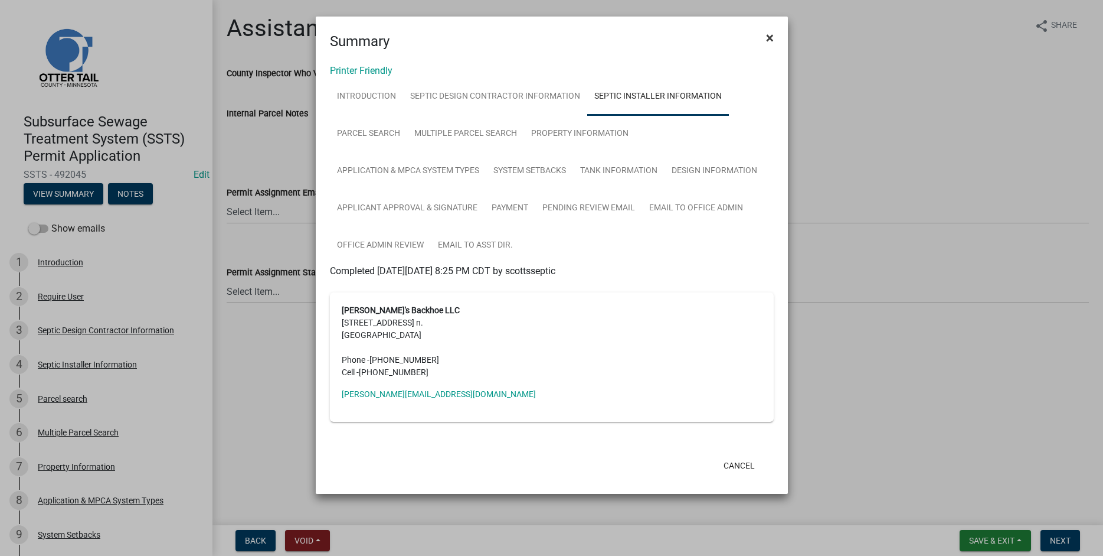
click at [770, 34] on span "×" at bounding box center [770, 38] width 8 height 17
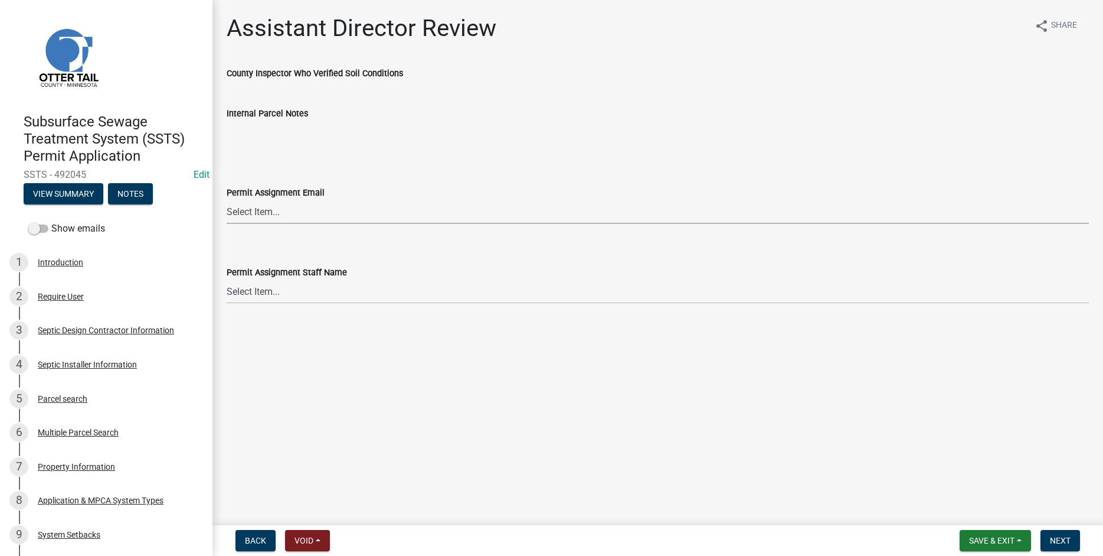
click at [227, 200] on select "Select Item... Alexis Newark (anewark@ottertailcounty.gov) Amy Busko (abusko@ot…" at bounding box center [658, 212] width 863 height 24
click option "Michelle Jevne (mjevne@ottertailcounty.gov)" at bounding box center [0, 0] width 0 height 0
select select "6b95c9b4-5b94-4d6a-a2c9-ae9db59a969e"
click at [227, 279] on select "Select Item... Alexis Newark Amy Busko Andrea Perales Brittany Tollefson Christ…" at bounding box center [658, 291] width 863 height 24
click option "Michelle Jevne" at bounding box center [0, 0] width 0 height 0
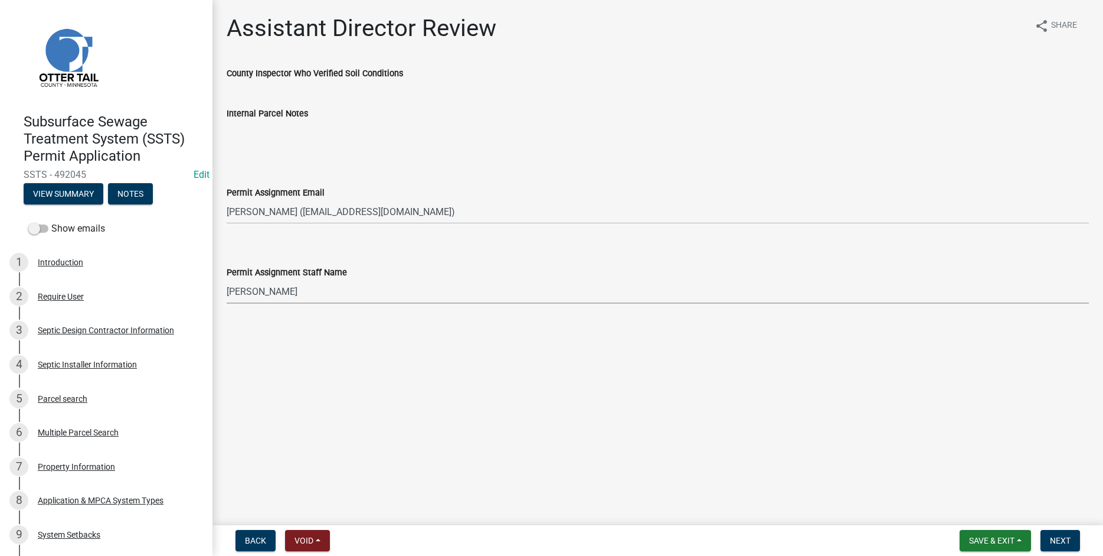
select select "b4c12476-3918-4c31-b34d-126d47b866fd"
click at [1056, 538] on span "Next" at bounding box center [1060, 539] width 21 height 9
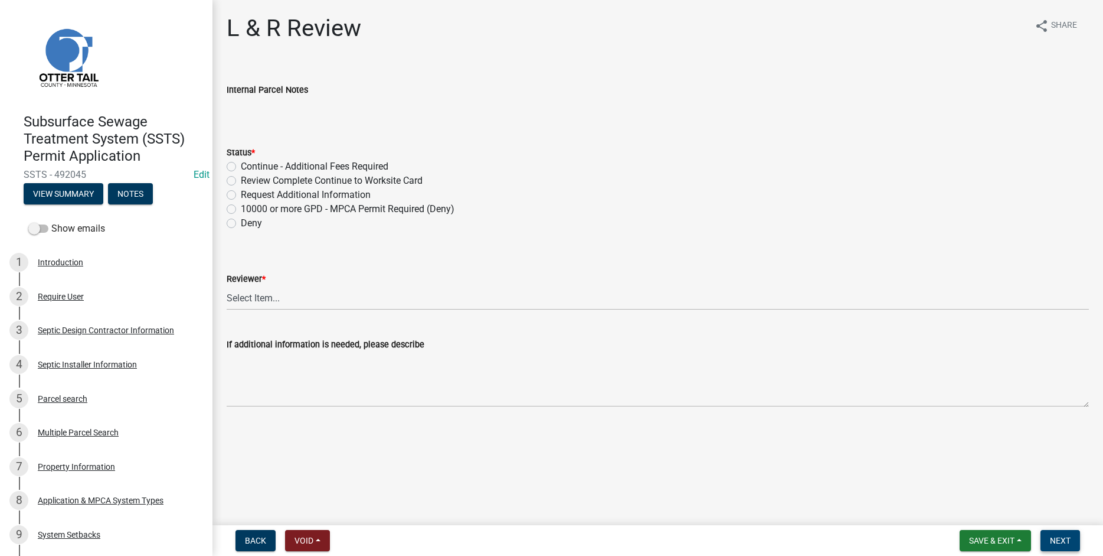
drag, startPoint x: 1062, startPoint y: 538, endPoint x: 1025, endPoint y: 486, distance: 63.2
click at [1061, 538] on span "Next" at bounding box center [1060, 539] width 21 height 9
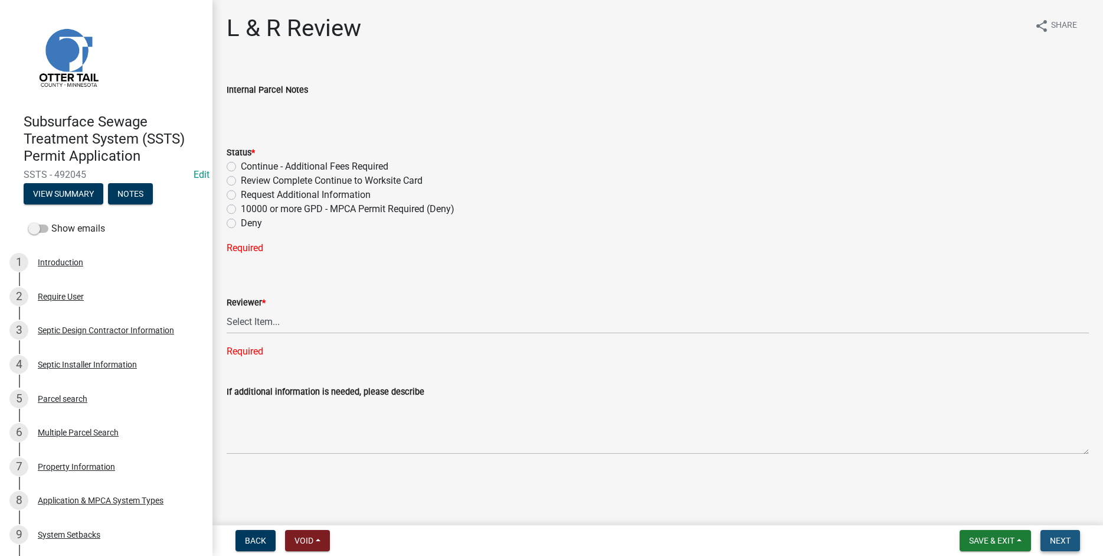
click at [1062, 542] on span "Next" at bounding box center [1060, 539] width 21 height 9
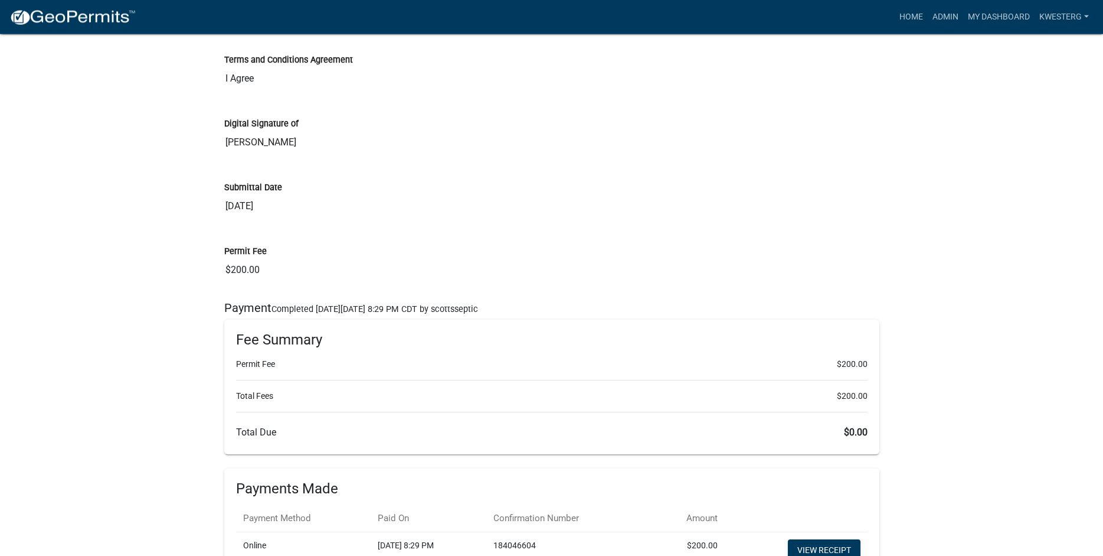
scroll to position [4418, 0]
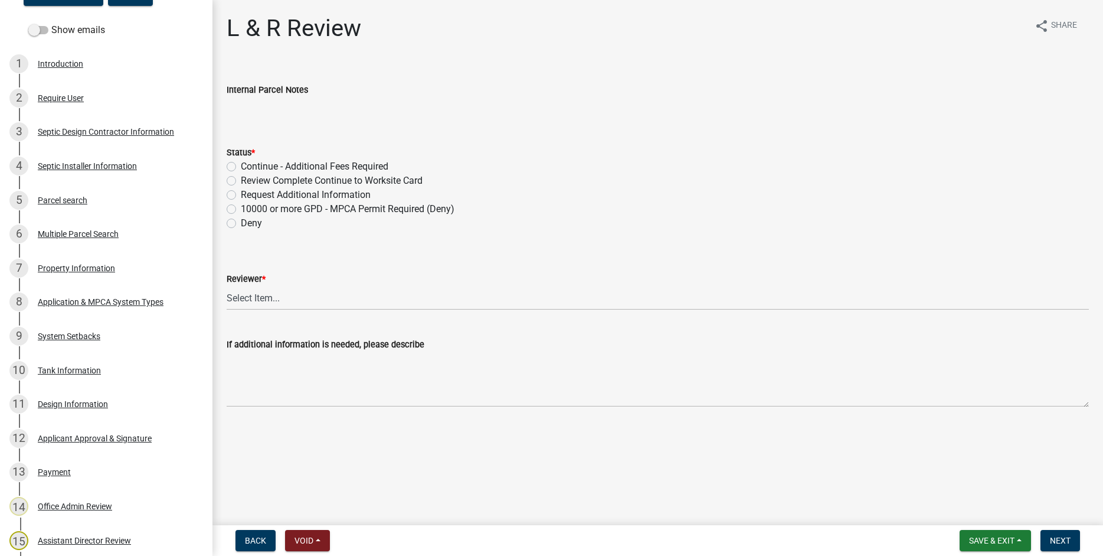
scroll to position [378, 0]
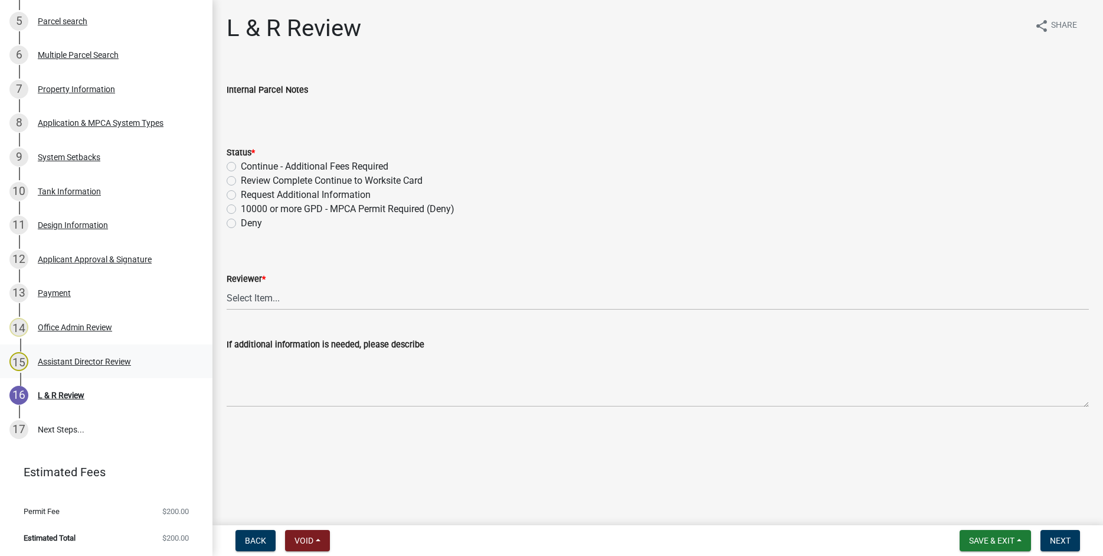
click at [88, 358] on div "Assistant Director Review" at bounding box center [84, 361] width 93 height 8
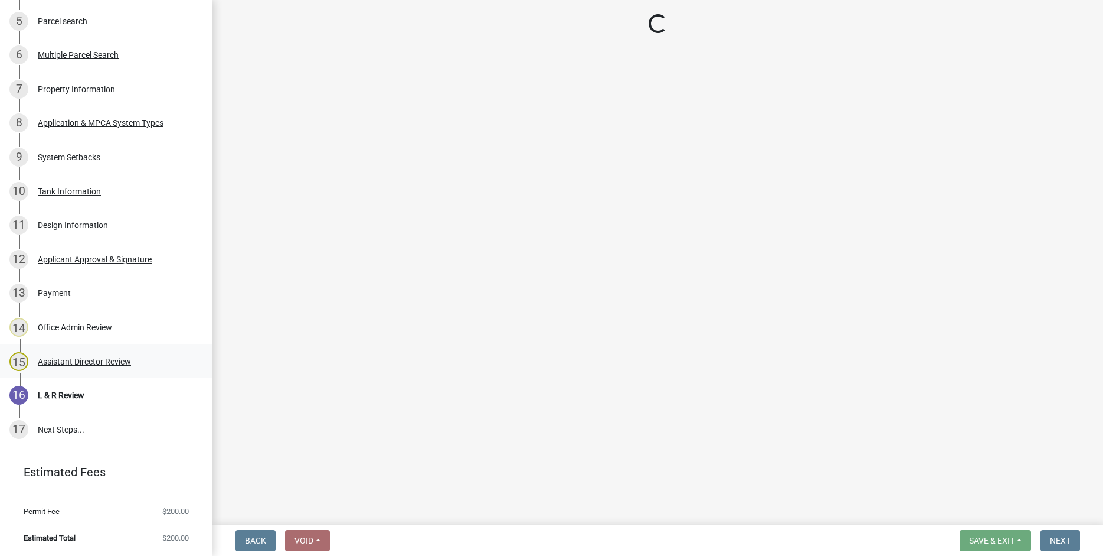
select select "6b95c9b4-5b94-4d6a-a2c9-ae9db59a969e"
select select "b4c12476-3918-4c31-b34d-126d47b866fd"
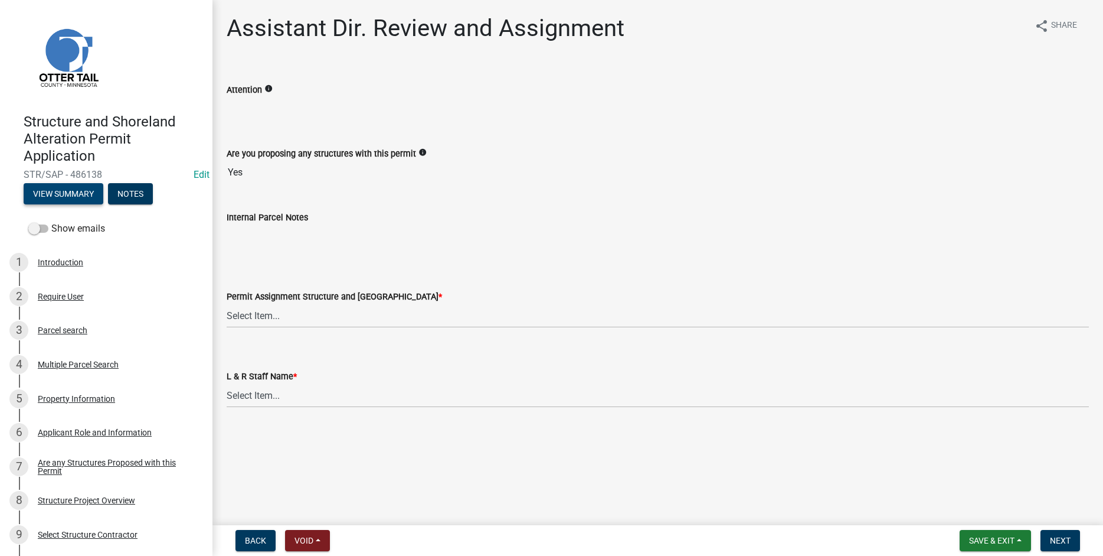
click at [60, 191] on button "View Summary" at bounding box center [64, 193] width 80 height 21
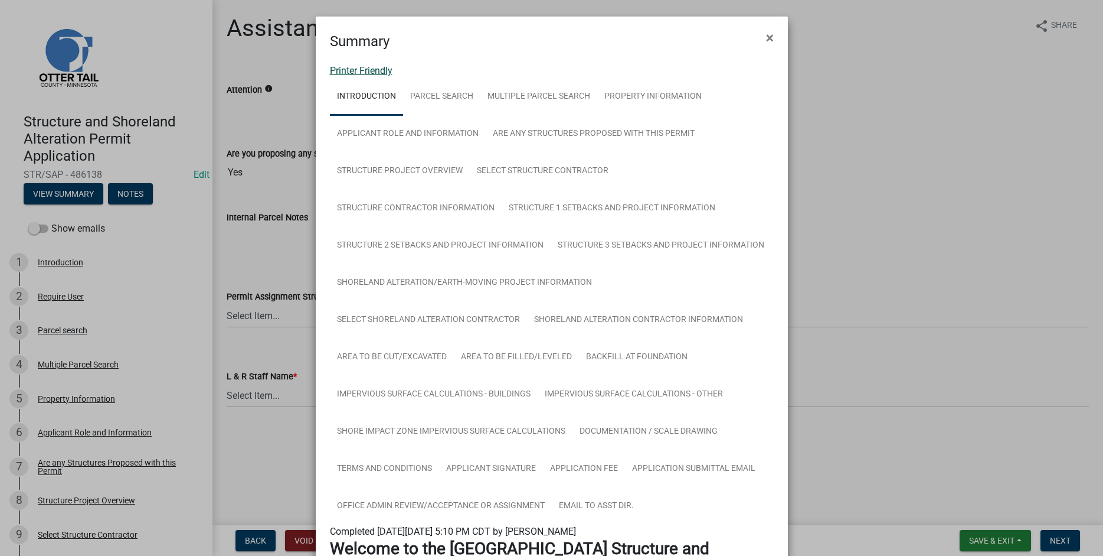
click at [344, 73] on link "Printer Friendly" at bounding box center [361, 70] width 63 height 11
click at [766, 34] on button "×" at bounding box center [770, 37] width 27 height 33
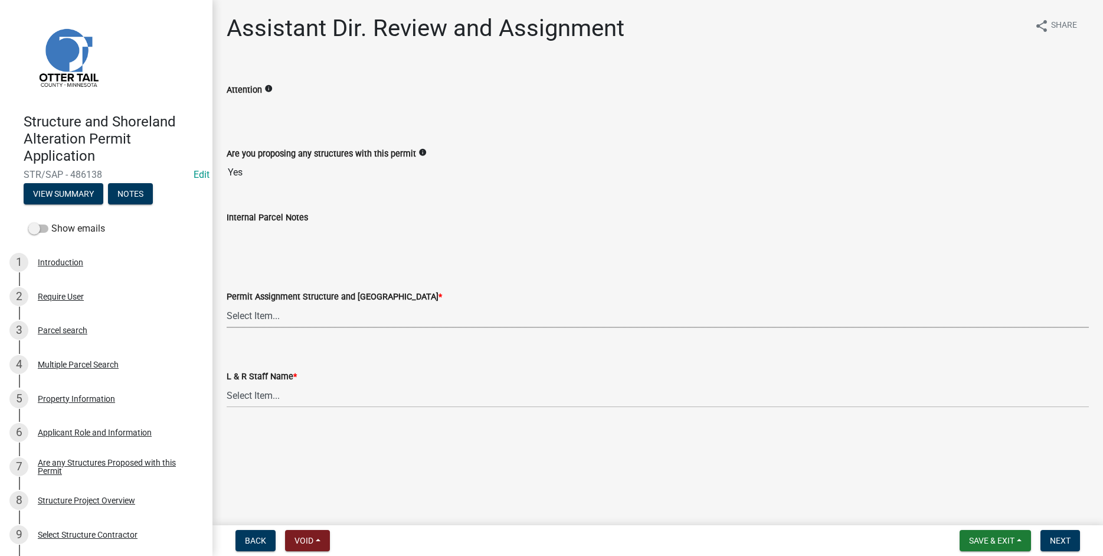
click at [227, 303] on select "Select Item... [PERSON_NAME] ([EMAIL_ADDRESS][DOMAIN_NAME]) [PERSON_NAME] ([EMA…" at bounding box center [658, 315] width 863 height 24
click option "[PERSON_NAME] ([EMAIL_ADDRESS][DOMAIN_NAME])" at bounding box center [0, 0] width 0 height 0
select select "46a67eee-2c7d-4579-9973-15a8b9f9d8c4"
click at [227, 383] on select "Select Item... [PERSON_NAME] [PERSON_NAME] [PERSON_NAME] [PERSON_NAME] [PERSON_…" at bounding box center [658, 395] width 863 height 24
click option "[PERSON_NAME]" at bounding box center [0, 0] width 0 height 0
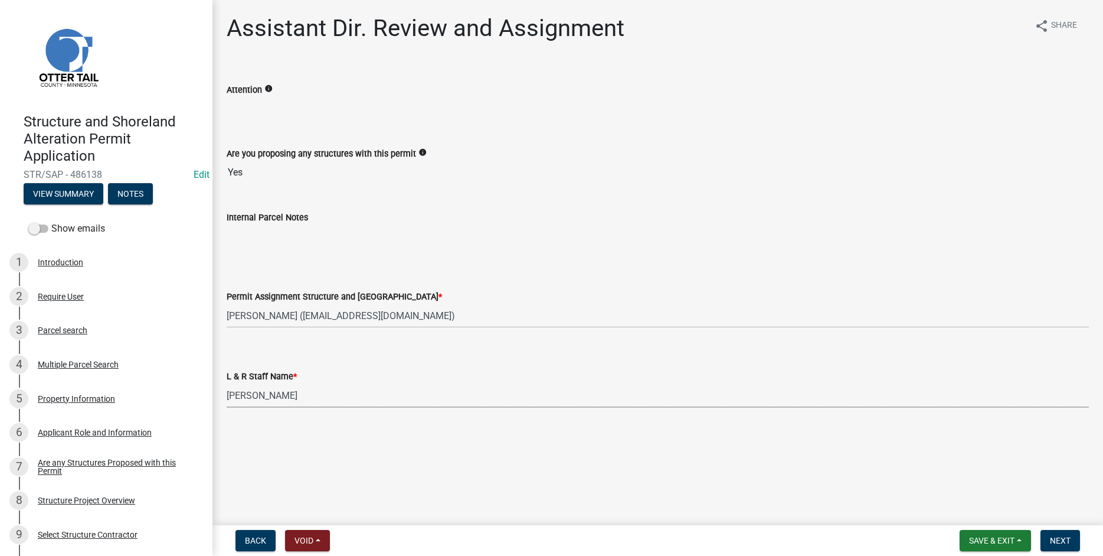
select select "f6a741f6-6d10-4601-9562-2e8ce244b7e0"
click at [1060, 544] on span "Next" at bounding box center [1060, 539] width 21 height 9
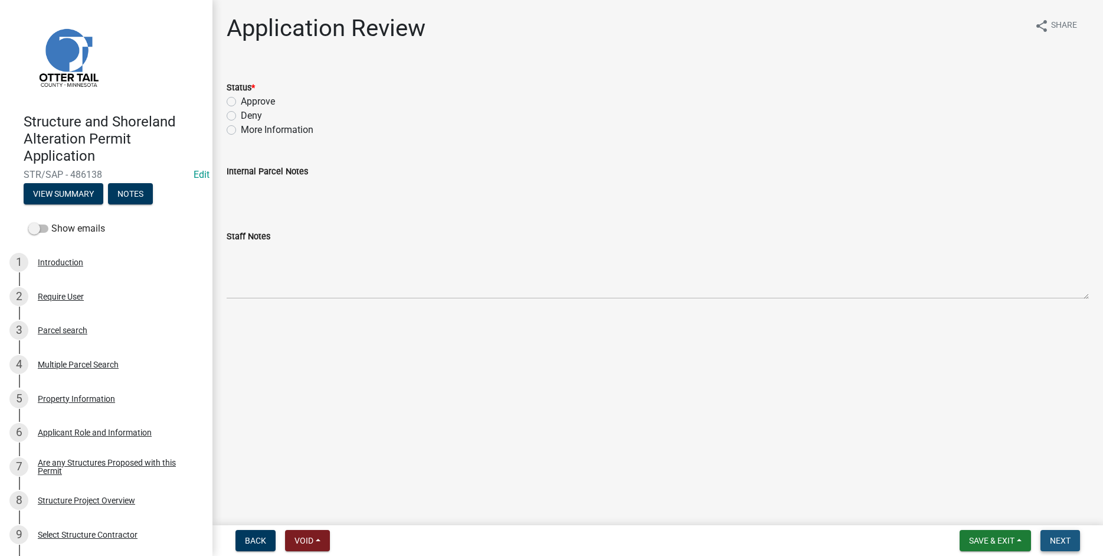
click at [1068, 538] on span "Next" at bounding box center [1060, 539] width 21 height 9
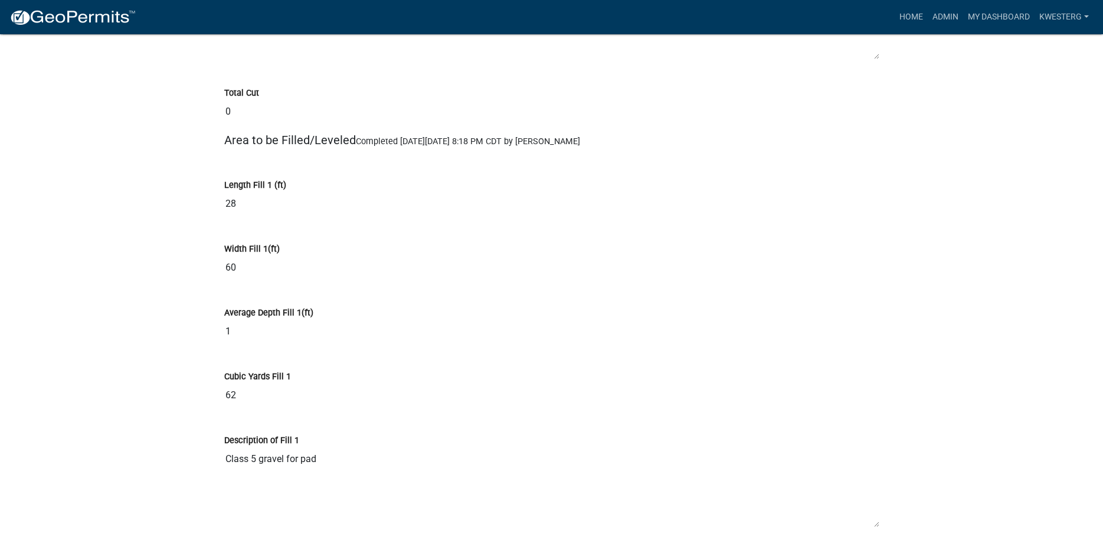
scroll to position [8280, 0]
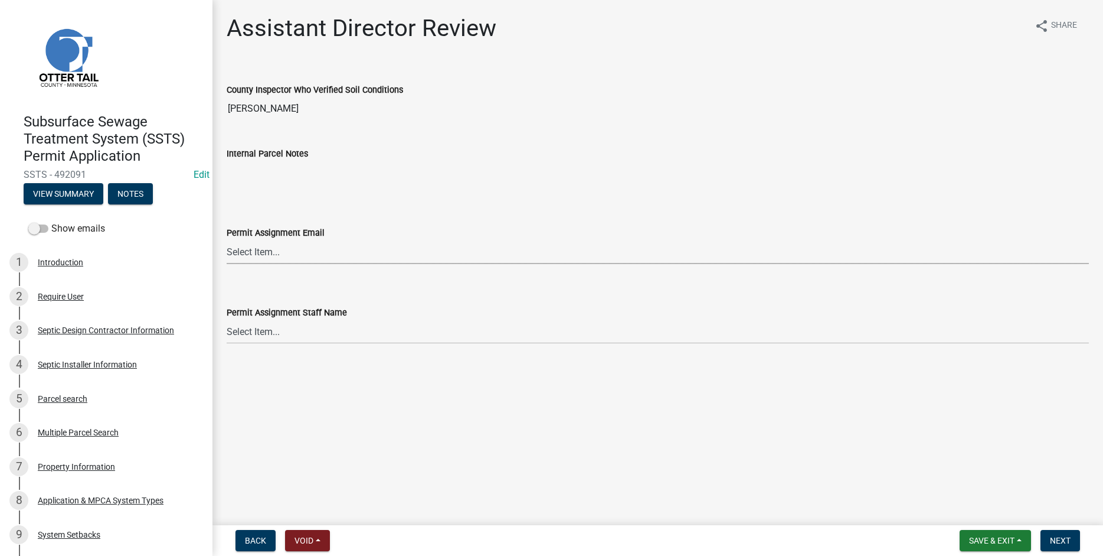
click at [227, 240] on select "Select Item... [PERSON_NAME] ([EMAIL_ADDRESS][DOMAIN_NAME]) [PERSON_NAME] ([EMA…" at bounding box center [658, 252] width 863 height 24
click option "[PERSON_NAME] ([EMAIL_ADDRESS][DOMAIN_NAME])" at bounding box center [0, 0] width 0 height 0
select select "318b8207-6619-4c37-8bd8-783b28c7307f"
click at [227, 319] on select "Select Item... [PERSON_NAME] [PERSON_NAME] [PERSON_NAME] [PERSON_NAME] [PERSON_…" at bounding box center [658, 331] width 863 height 24
click option "[PERSON_NAME]" at bounding box center [0, 0] width 0 height 0
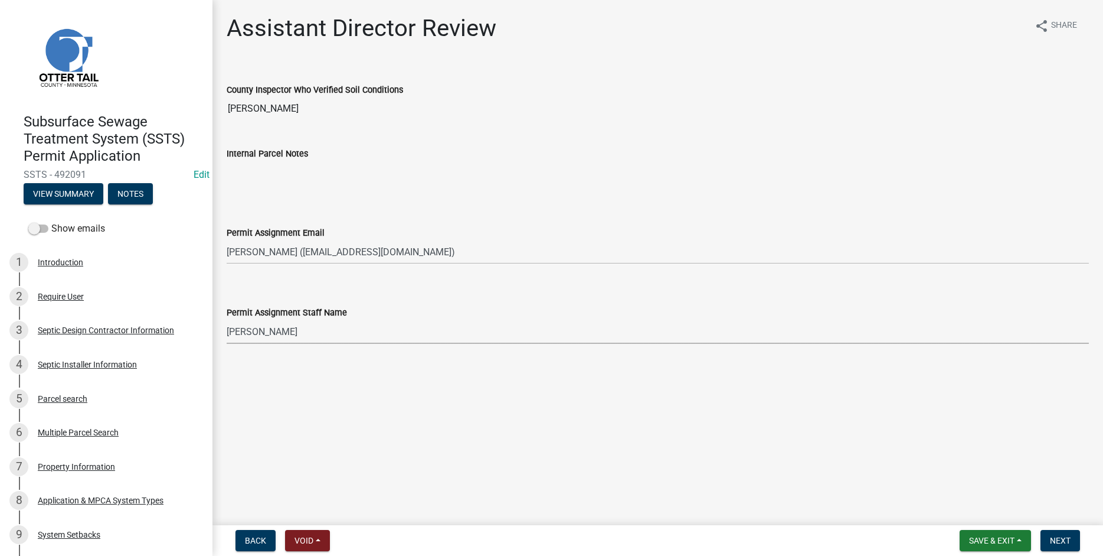
select select "ab2e7446-72a0-49c6-a36a-5181bad2fe68"
click at [1062, 541] on span "Next" at bounding box center [1060, 539] width 21 height 9
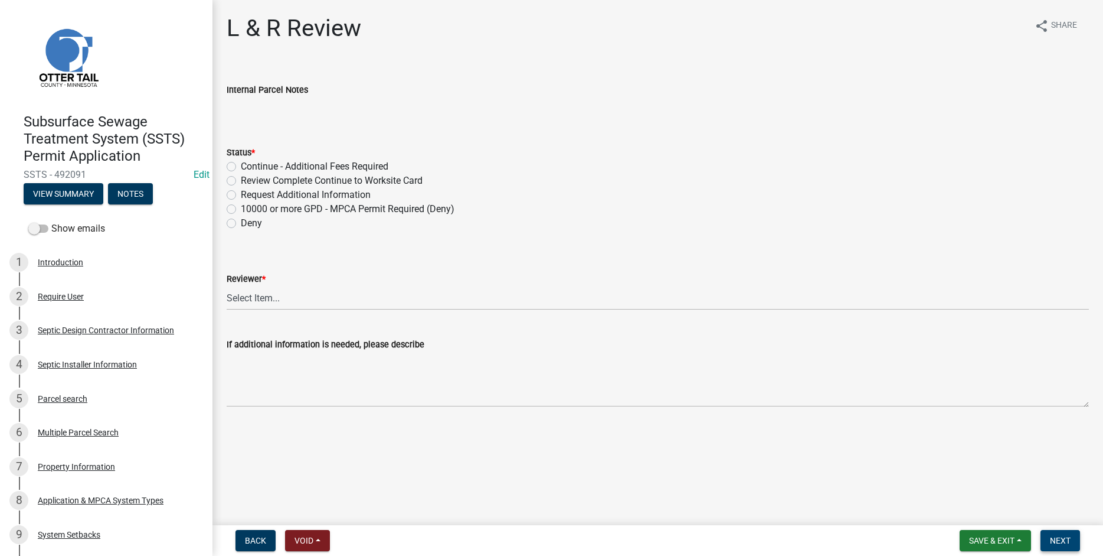
click at [1063, 539] on span "Next" at bounding box center [1060, 539] width 21 height 9
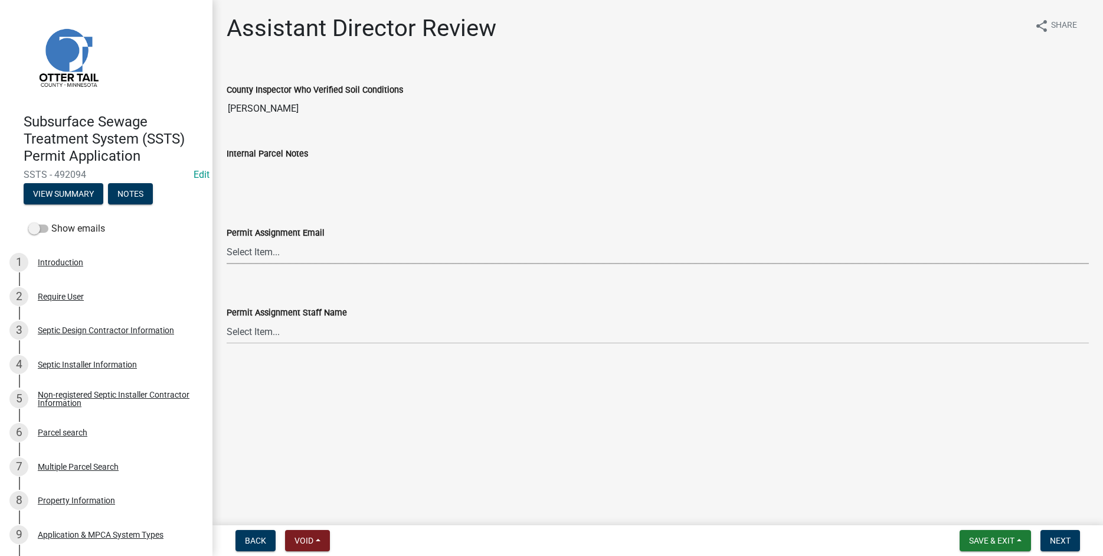
click at [227, 240] on select "Select Item... [PERSON_NAME] ([EMAIL_ADDRESS][DOMAIN_NAME]) [PERSON_NAME] ([EMA…" at bounding box center [658, 252] width 863 height 24
click option "[PERSON_NAME] ([EMAIL_ADDRESS][DOMAIN_NAME])" at bounding box center [0, 0] width 0 height 0
select select "318b8207-6619-4c37-8bd8-783b28c7307f"
click at [227, 319] on select "Select Item... [PERSON_NAME] [PERSON_NAME] [PERSON_NAME] [PERSON_NAME] [PERSON_…" at bounding box center [658, 331] width 863 height 24
click option "[PERSON_NAME]" at bounding box center [0, 0] width 0 height 0
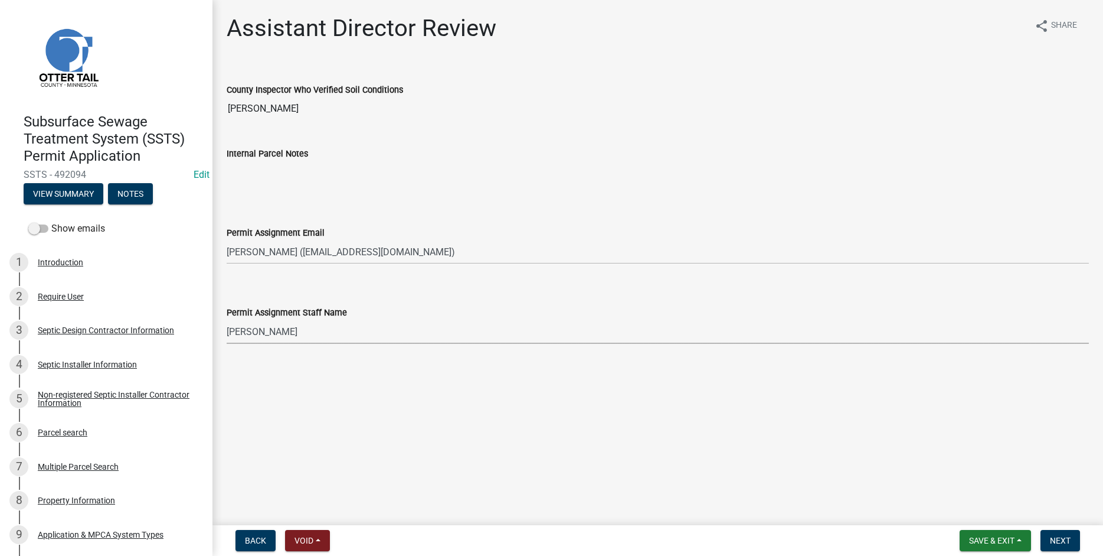
select select "ab2e7446-72a0-49c6-a36a-5181bad2fe68"
click at [1065, 534] on button "Next" at bounding box center [1061, 540] width 40 height 21
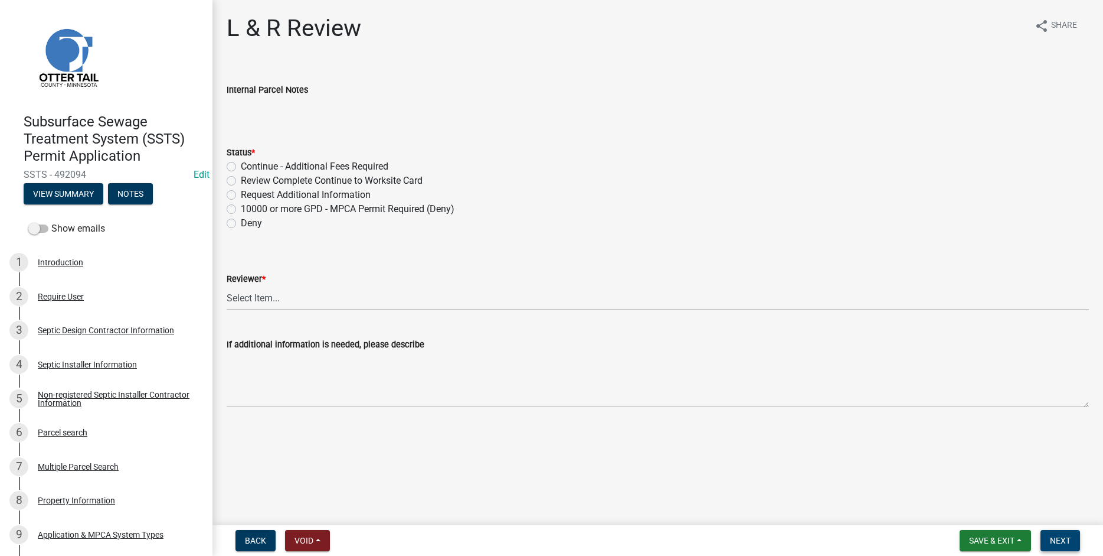
click at [1064, 537] on span "Next" at bounding box center [1060, 539] width 21 height 9
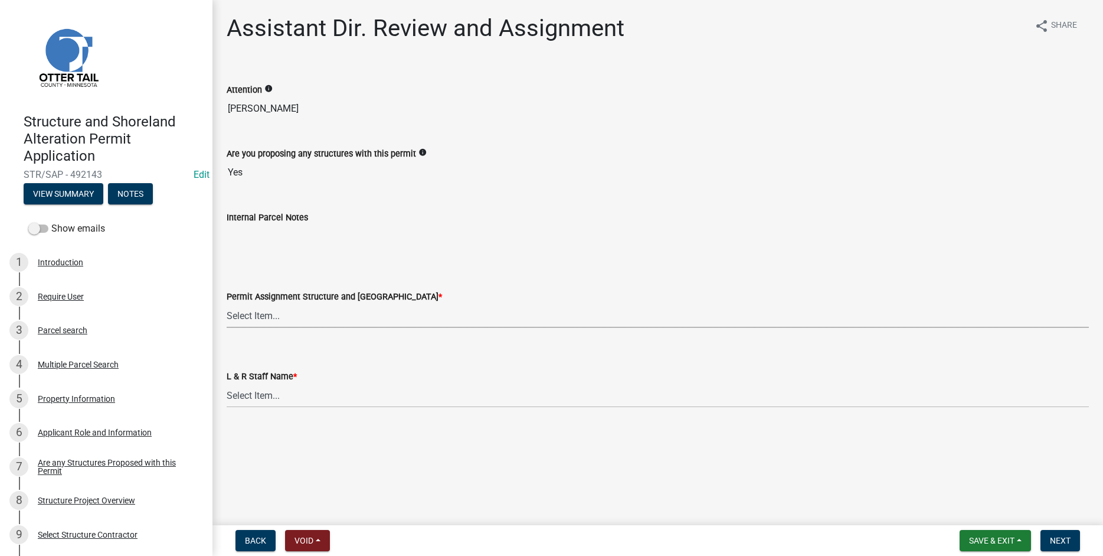
click at [227, 303] on select "Select Item... [PERSON_NAME] ([EMAIL_ADDRESS][DOMAIN_NAME]) [PERSON_NAME] ([EMA…" at bounding box center [658, 315] width 863 height 24
click option "[PERSON_NAME] ([EMAIL_ADDRESS][DOMAIN_NAME])" at bounding box center [0, 0] width 0 height 0
select select "59604e5d-1b2c-4ad9-afb6-8cdca293e639"
click at [227, 383] on select "Select Item... [PERSON_NAME] [PERSON_NAME] [PERSON_NAME] [PERSON_NAME] [PERSON_…" at bounding box center [658, 395] width 863 height 24
click option "[PERSON_NAME]" at bounding box center [0, 0] width 0 height 0
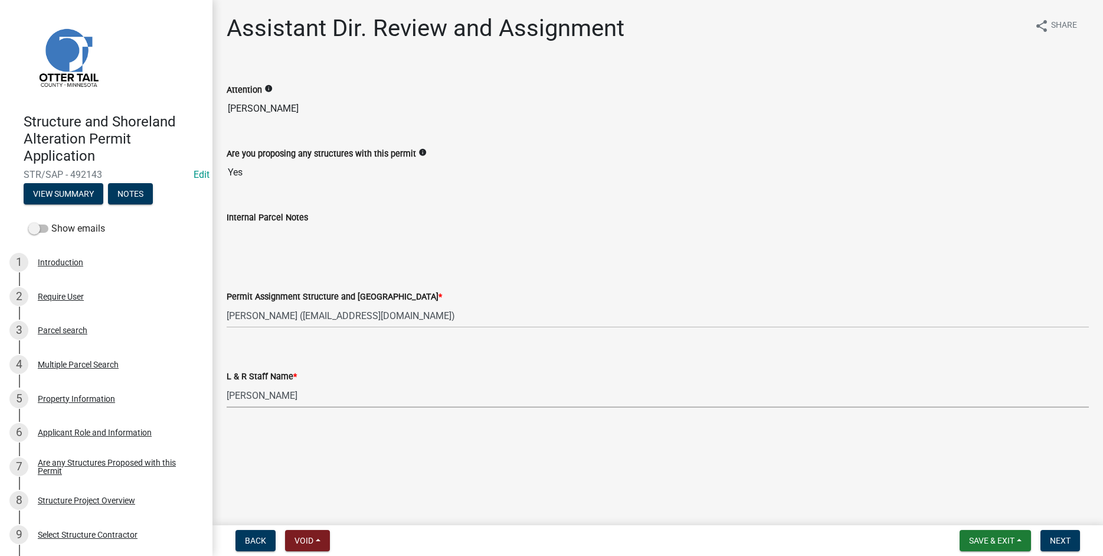
select select "190fd4c8-42ef-492b-a4a0-a0213555944c"
click at [1062, 540] on span "Next" at bounding box center [1060, 539] width 21 height 9
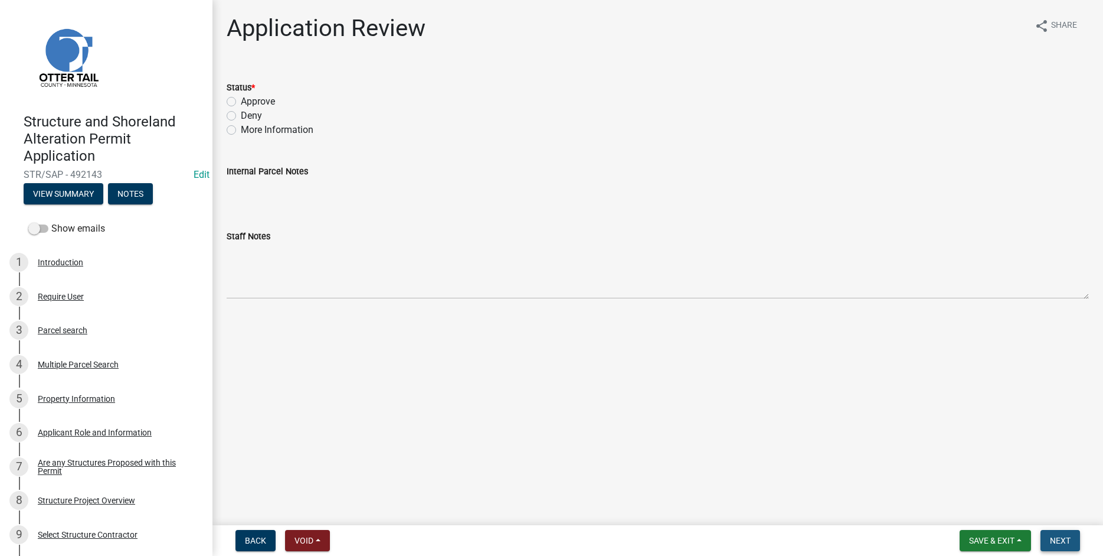
click at [1066, 538] on span "Next" at bounding box center [1060, 539] width 21 height 9
